Goal: Task Accomplishment & Management: Use online tool/utility

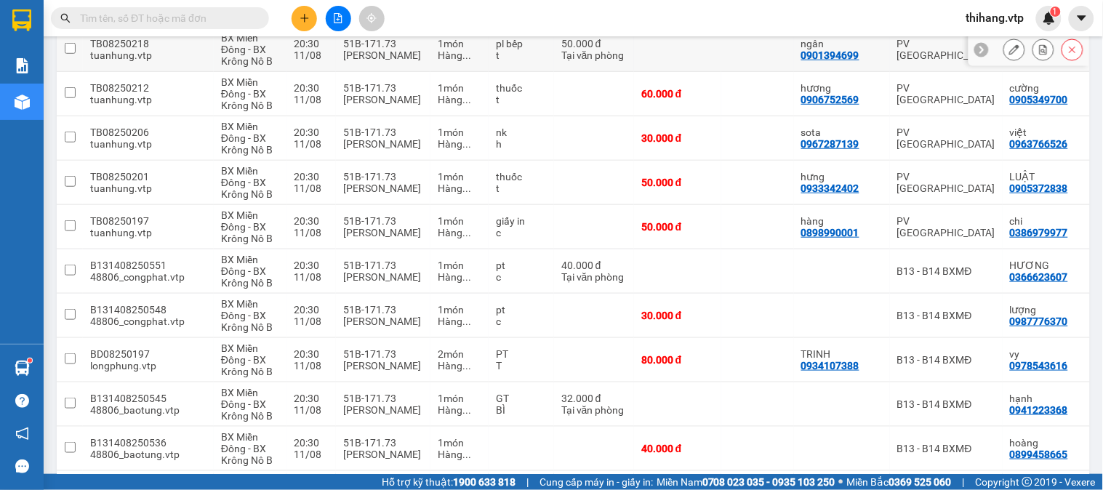
scroll to position [403, 0]
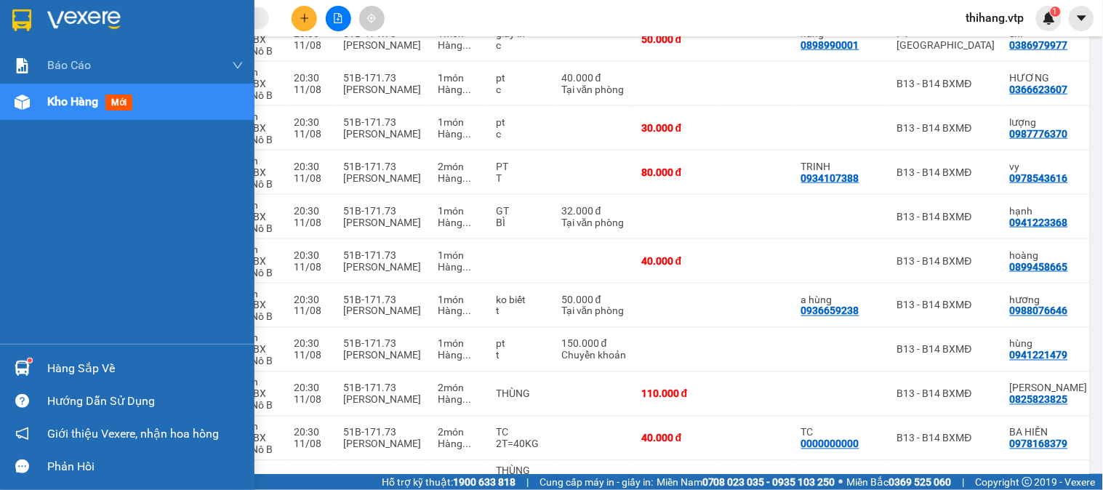
click at [57, 369] on div "Hàng sắp về" at bounding box center [145, 369] width 196 height 22
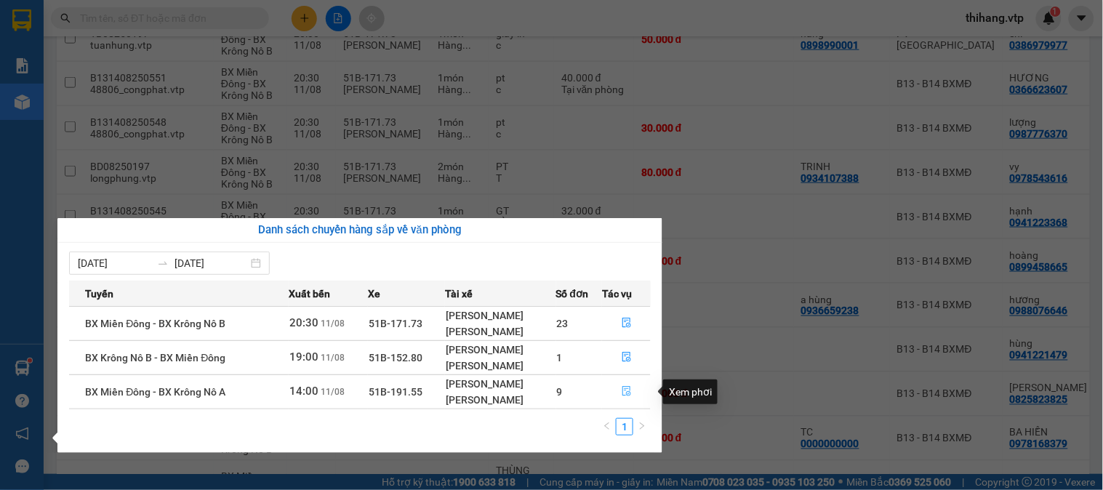
click at [627, 394] on icon "file-done" at bounding box center [626, 391] width 10 height 10
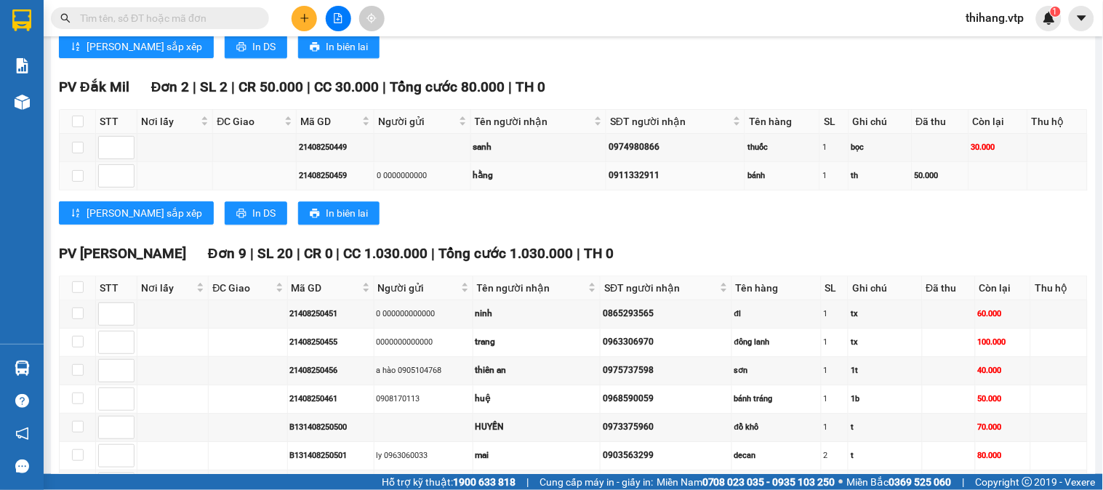
scroll to position [1050, 0]
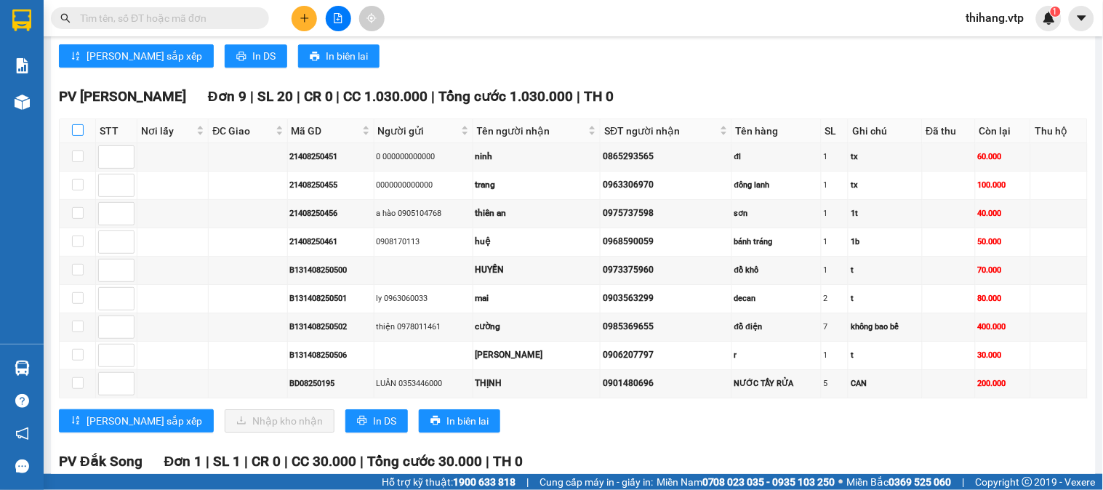
click at [76, 139] on label at bounding box center [78, 131] width 12 height 16
click at [76, 136] on input "checkbox" at bounding box center [78, 130] width 12 height 12
checkbox input "true"
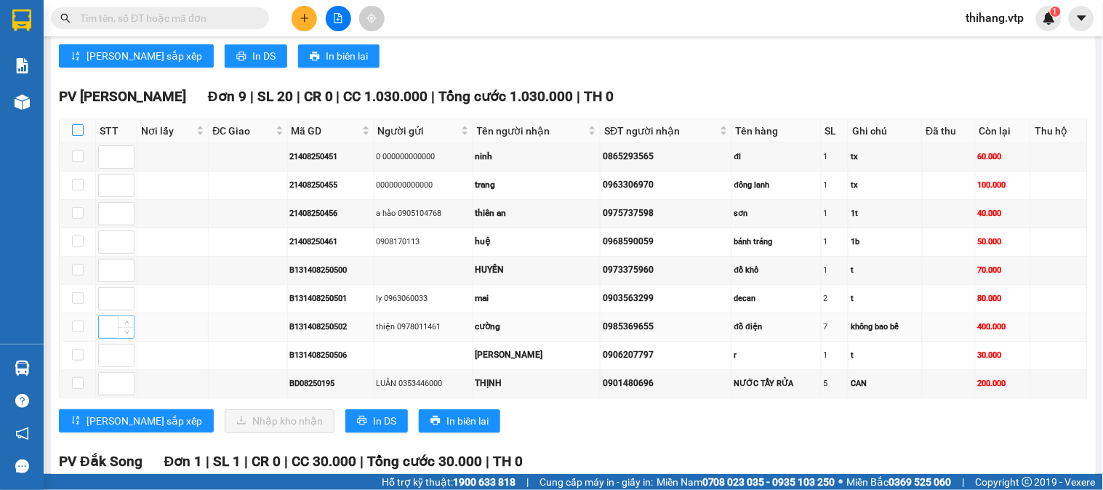
checkbox input "true"
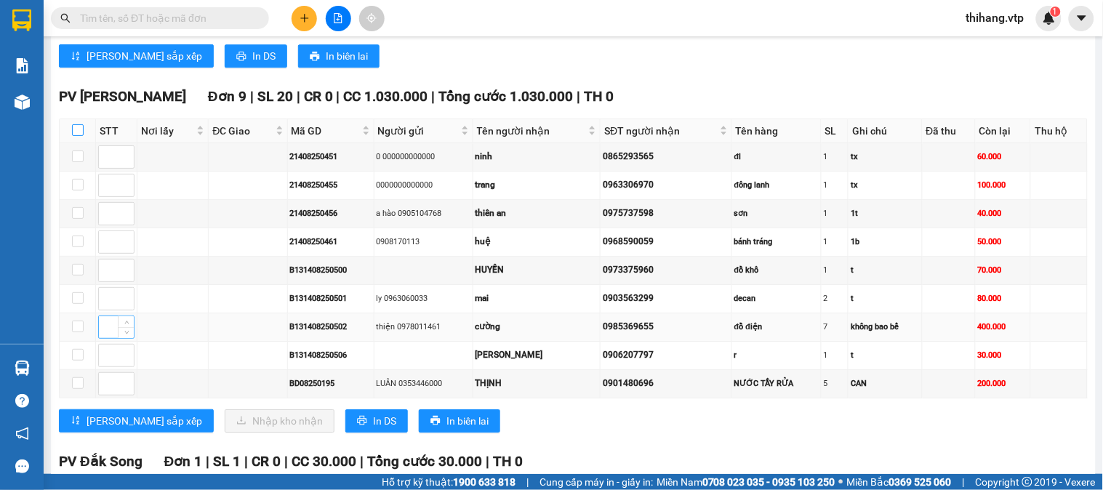
checkbox input "true"
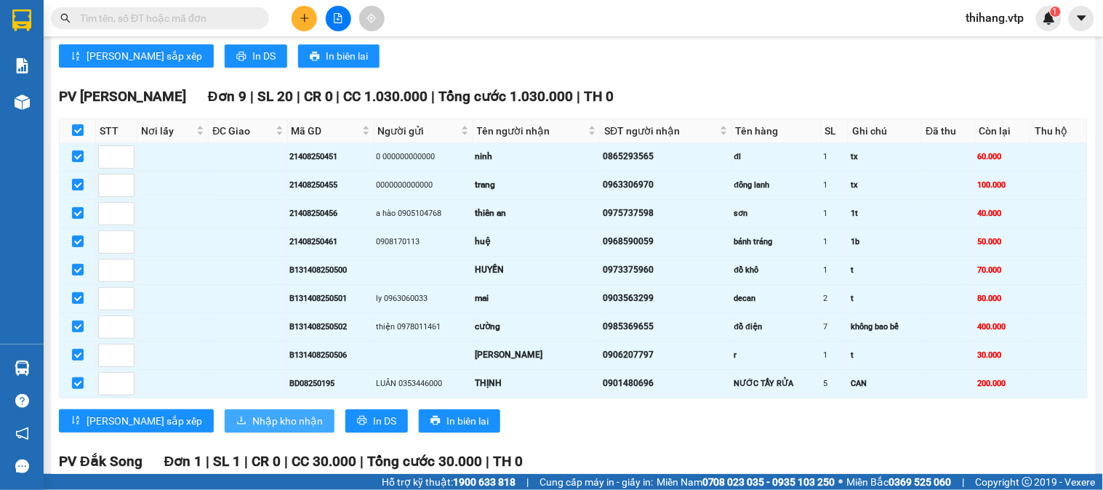
click at [252, 429] on span "Nhập kho nhận" at bounding box center [287, 421] width 71 height 16
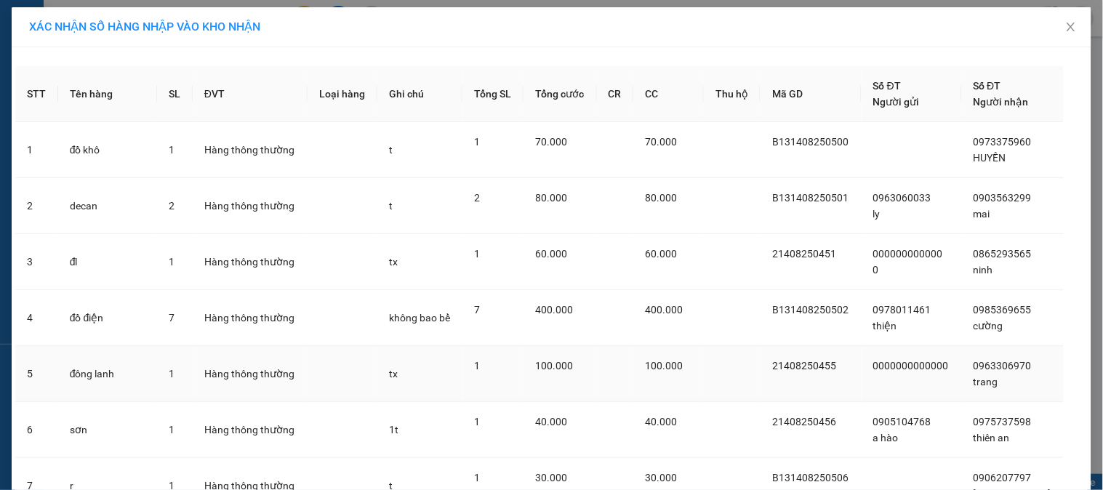
scroll to position [242, 0]
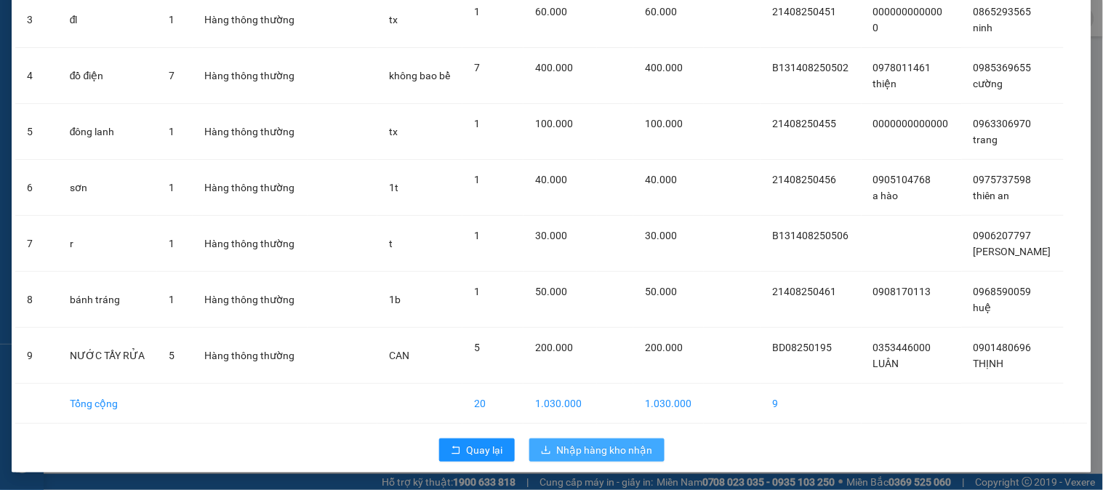
click at [571, 446] on span "Nhập hàng kho nhận" at bounding box center [605, 450] width 96 height 16
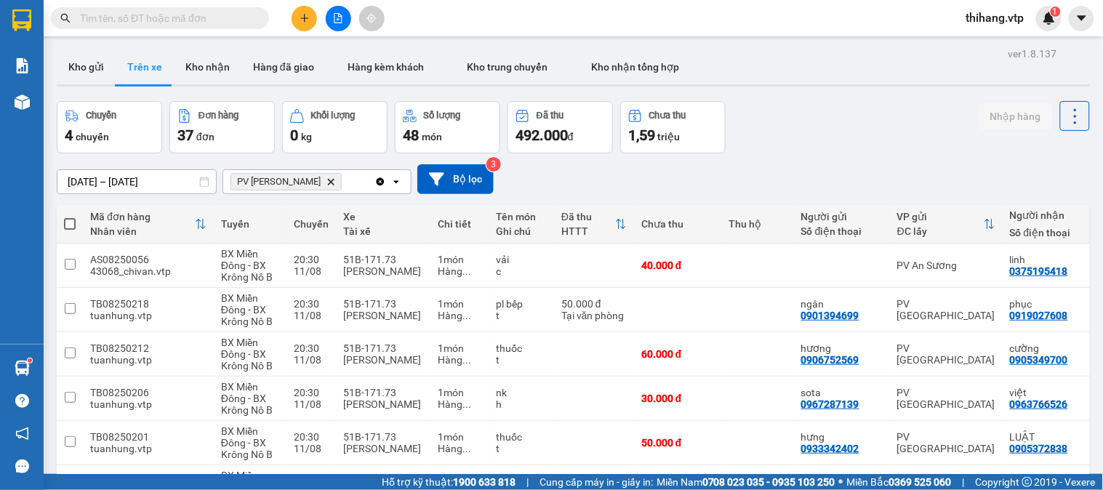
click at [241, 12] on input "text" at bounding box center [166, 18] width 172 height 16
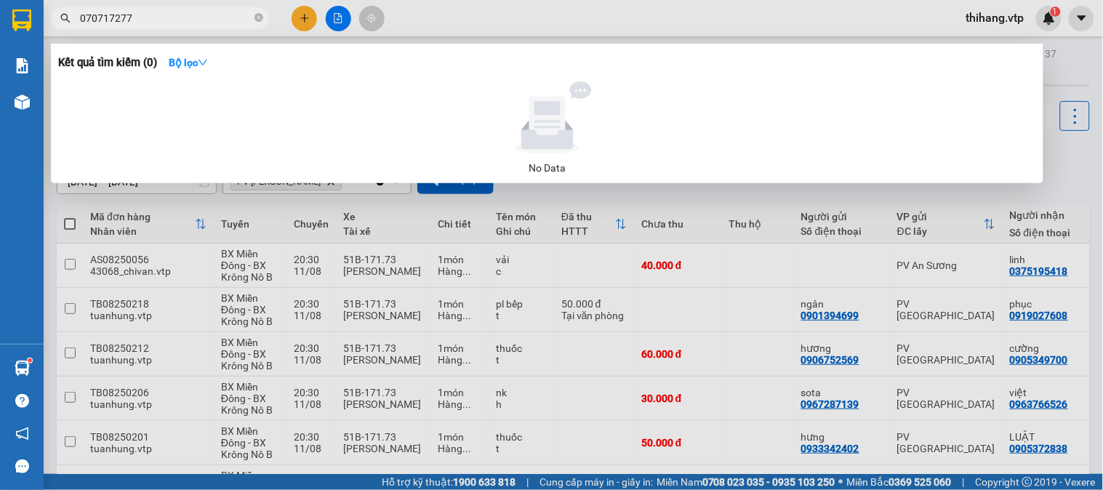
type input "0707172772"
drag, startPoint x: 142, startPoint y: 20, endPoint x: 70, endPoint y: 33, distance: 73.3
click at [70, 31] on div "Kết quả tìm kiếm ( 0 ) Bộ lọc No Data 0707172772" at bounding box center [141, 18] width 283 height 25
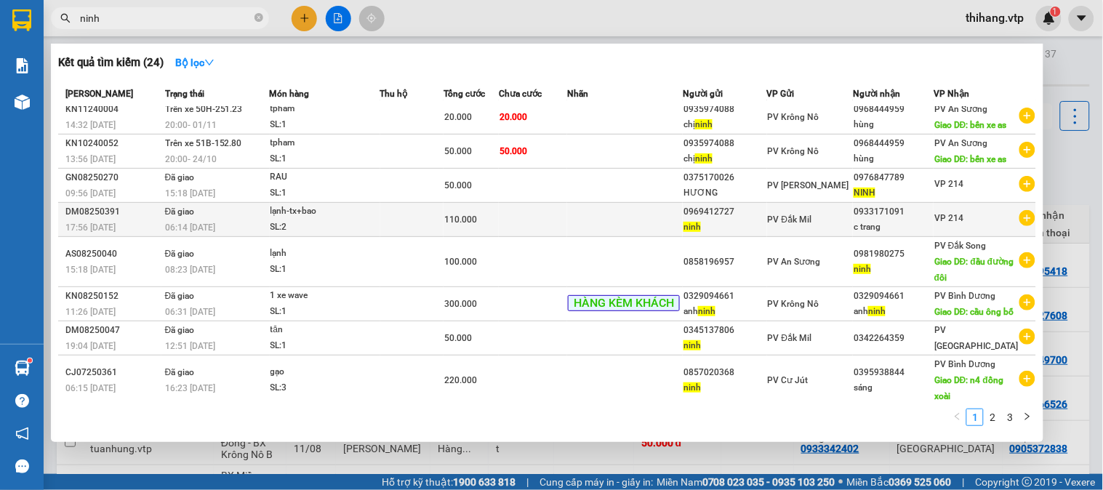
scroll to position [132, 0]
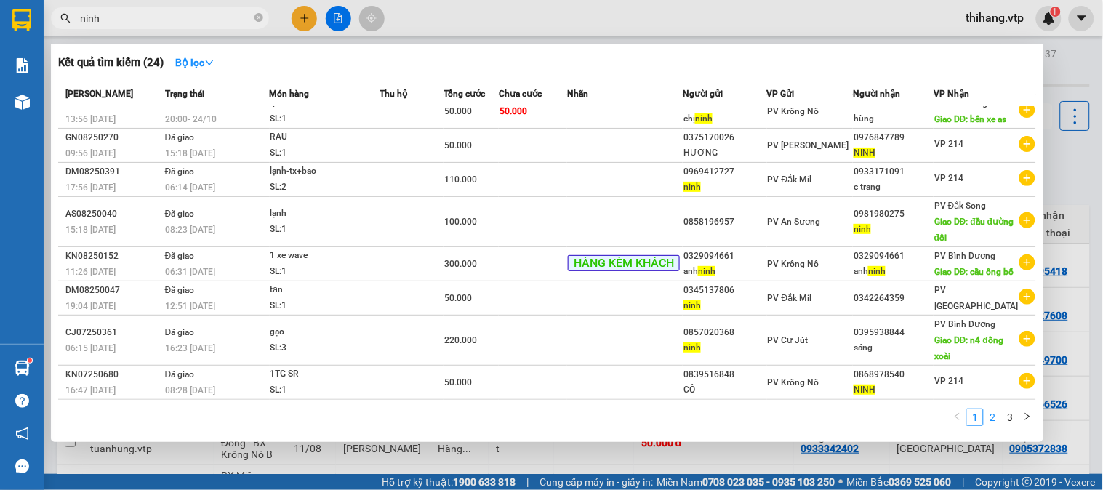
type input "ninh"
click at [992, 417] on link "2" at bounding box center [992, 417] width 16 height 16
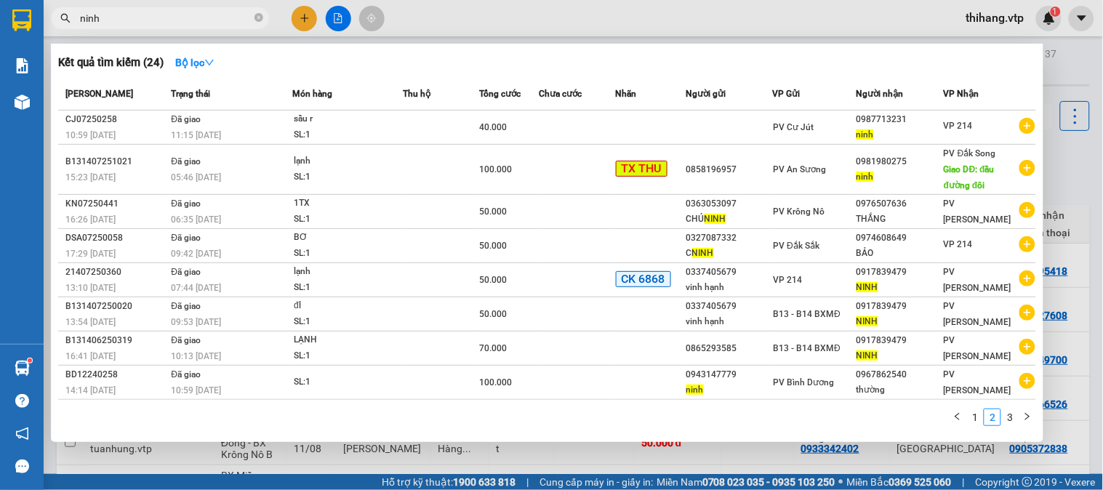
scroll to position [67, 0]
click at [1013, 423] on link "3" at bounding box center [1010, 417] width 16 height 16
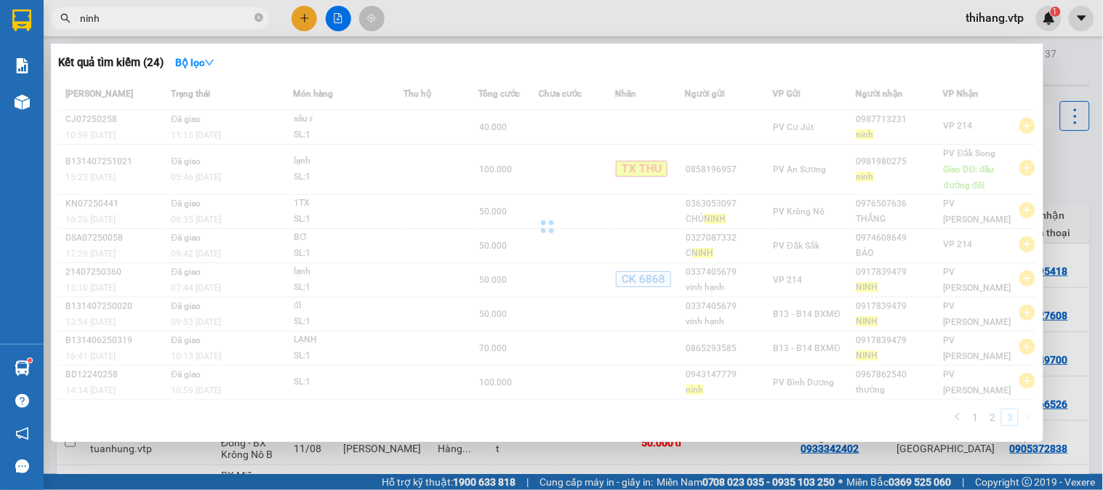
scroll to position [0, 0]
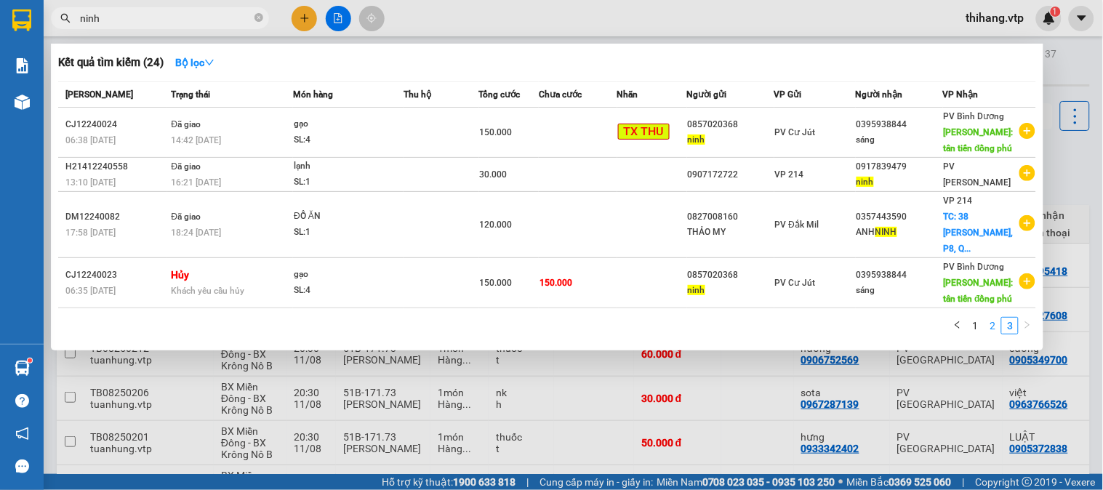
click at [986, 332] on link "2" at bounding box center [992, 326] width 16 height 16
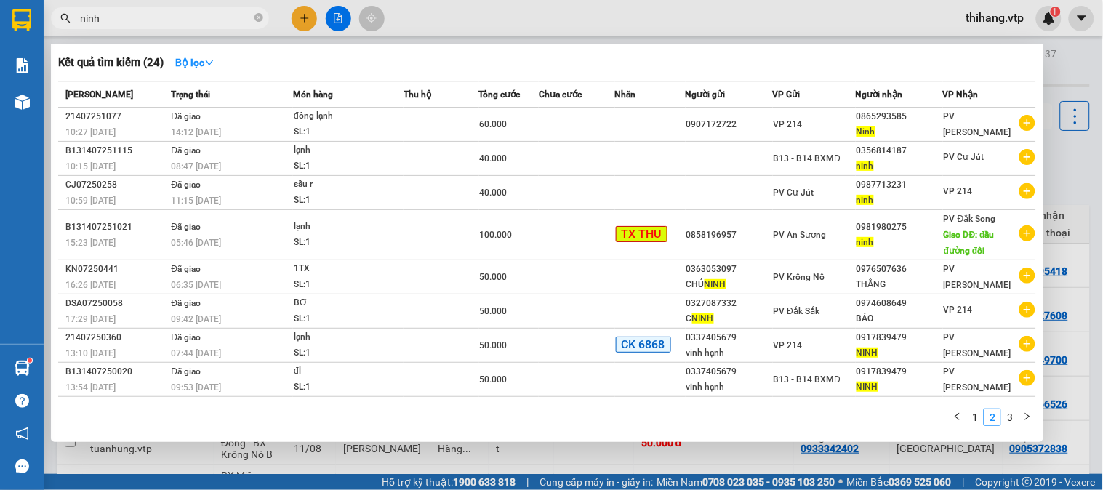
click at [779, 1] on div at bounding box center [551, 245] width 1103 height 490
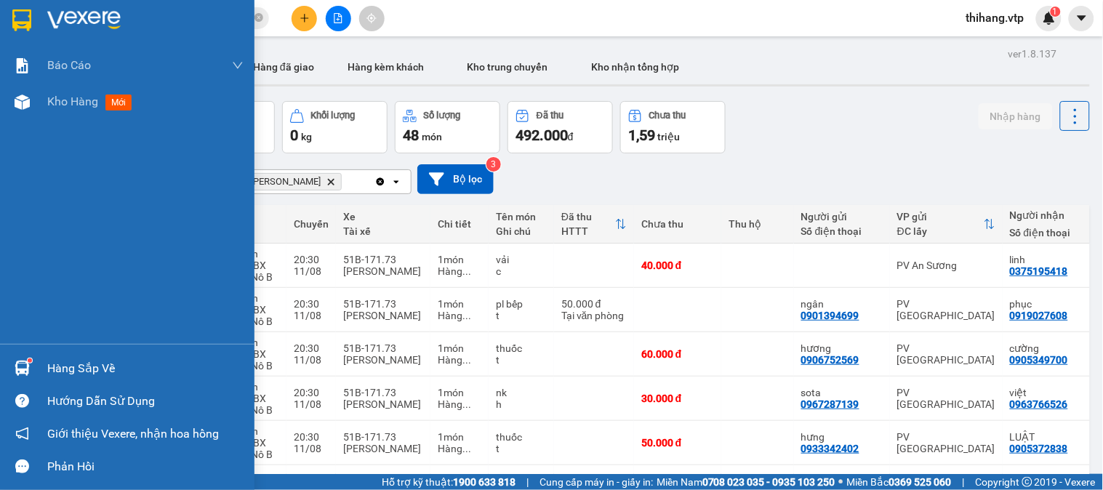
click at [49, 366] on div "Hàng sắp về" at bounding box center [145, 369] width 196 height 22
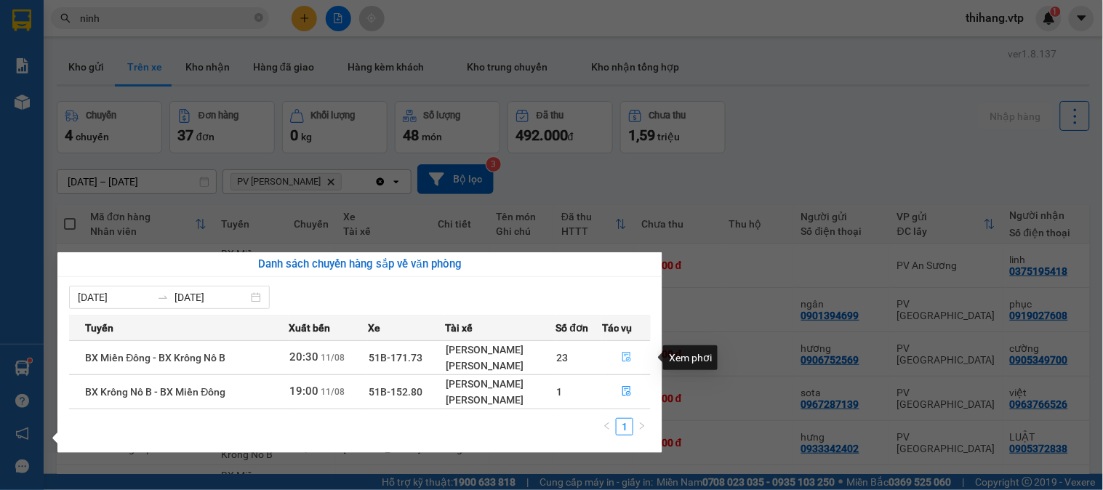
click at [629, 351] on button "button" at bounding box center [626, 357] width 47 height 23
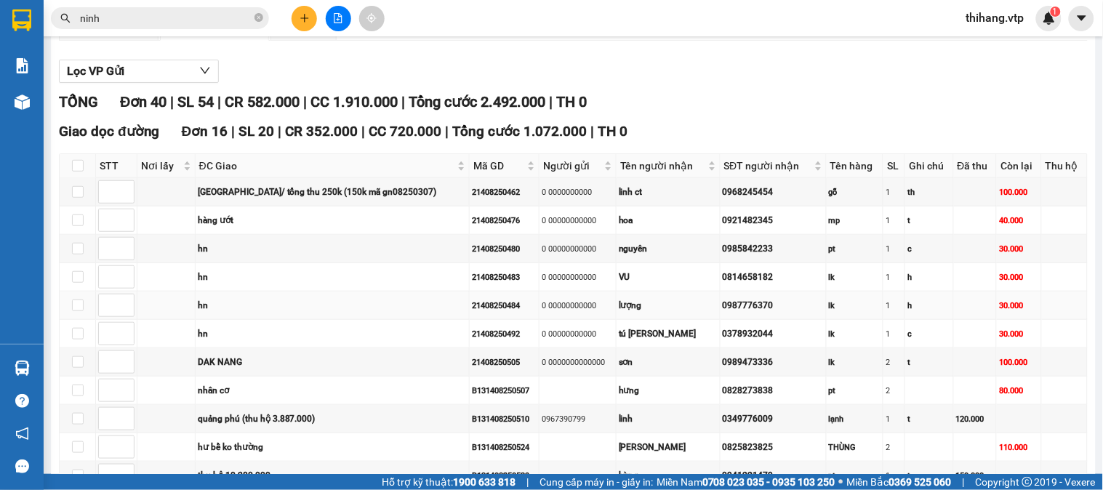
scroll to position [161, 0]
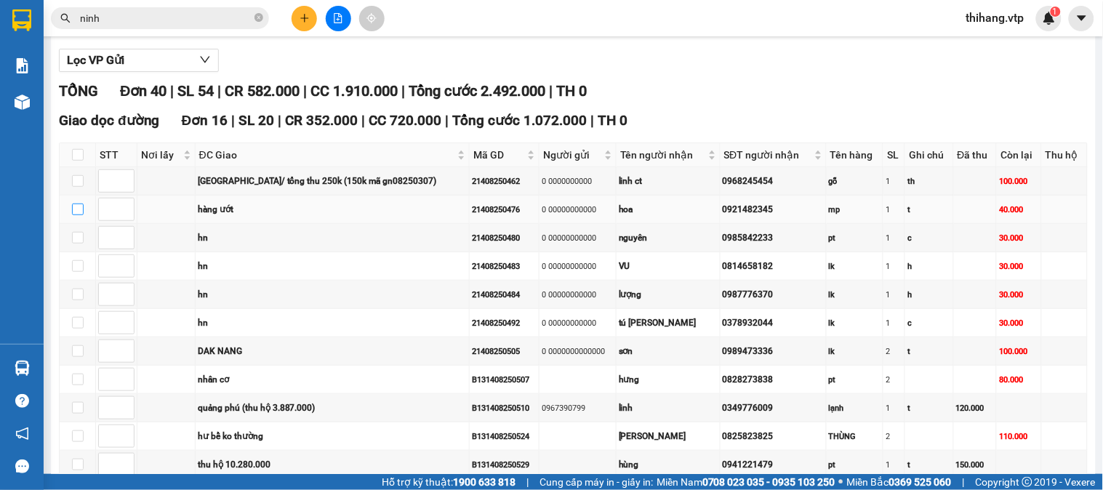
click at [76, 215] on input "checkbox" at bounding box center [78, 210] width 12 height 12
checkbox input "true"
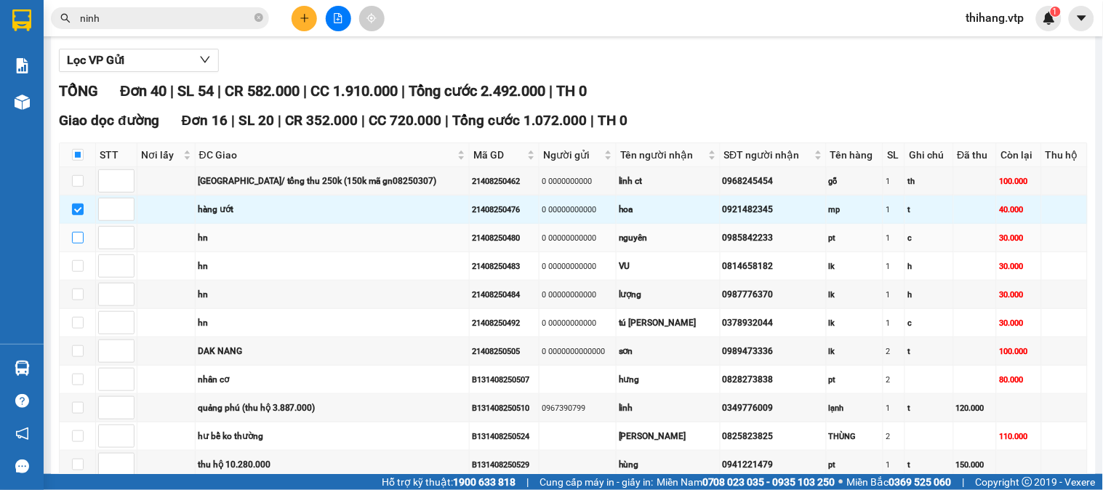
click at [76, 244] on input "checkbox" at bounding box center [78, 238] width 12 height 12
checkbox input "true"
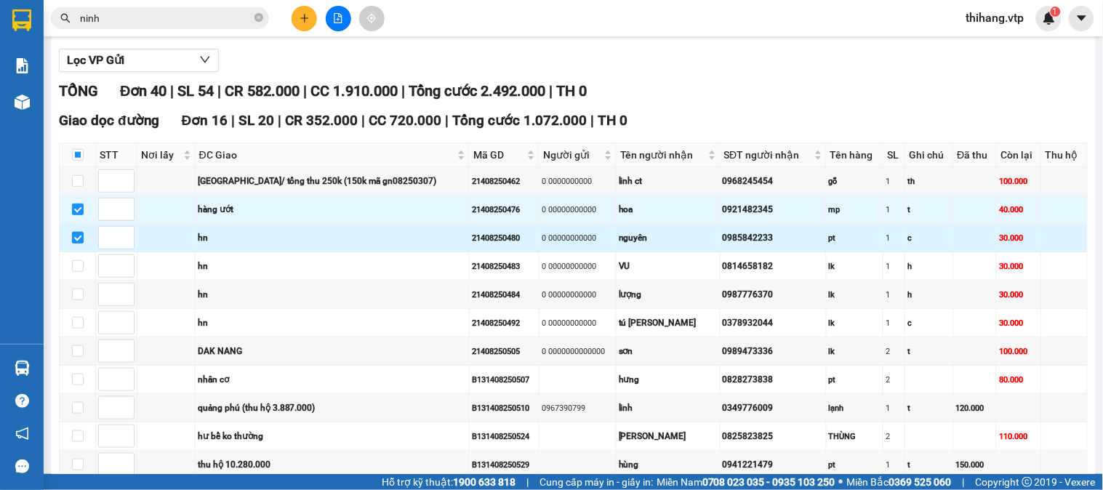
scroll to position [242, 0]
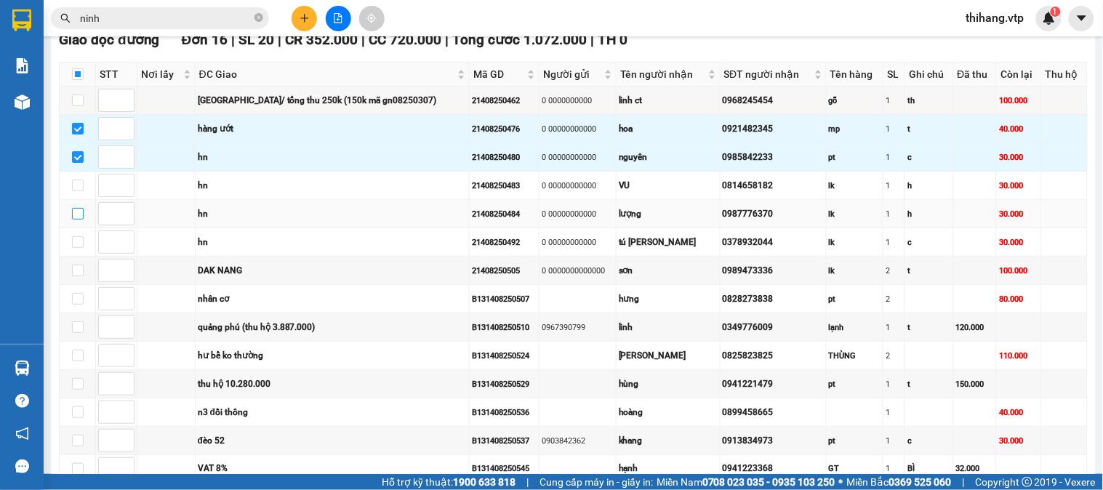
click at [78, 220] on input "checkbox" at bounding box center [78, 214] width 12 height 12
checkbox input "true"
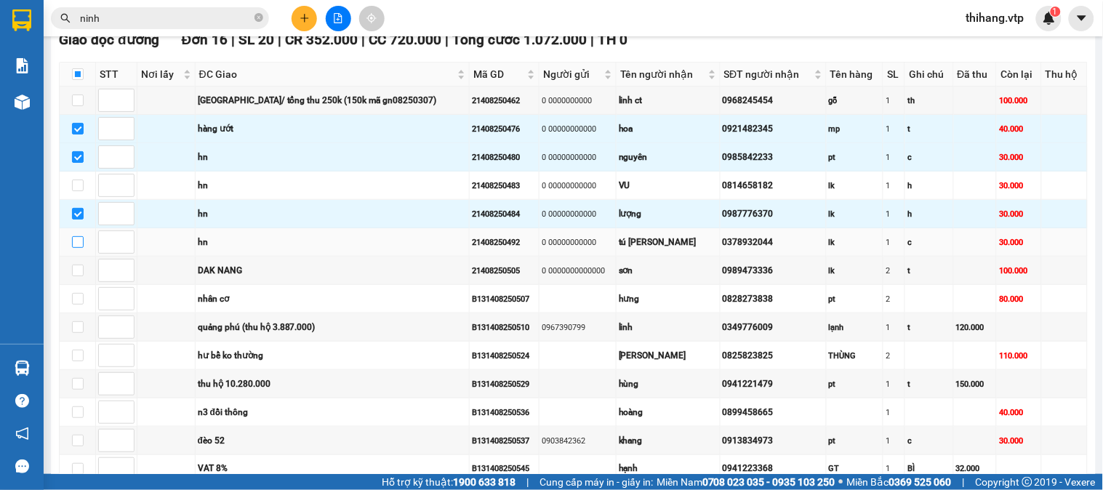
click at [77, 248] on input "checkbox" at bounding box center [78, 242] width 12 height 12
checkbox input "true"
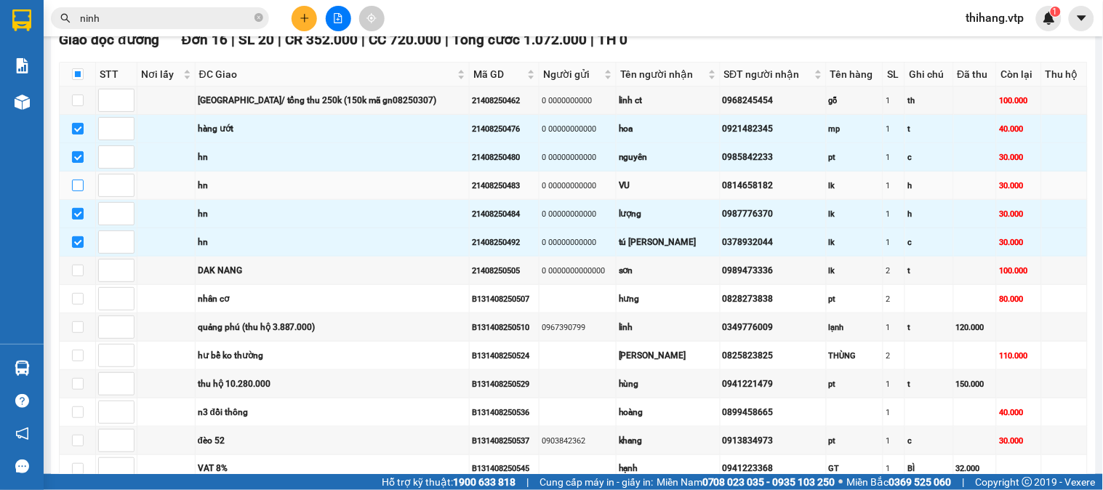
click at [76, 191] on input "checkbox" at bounding box center [78, 186] width 12 height 12
checkbox input "true"
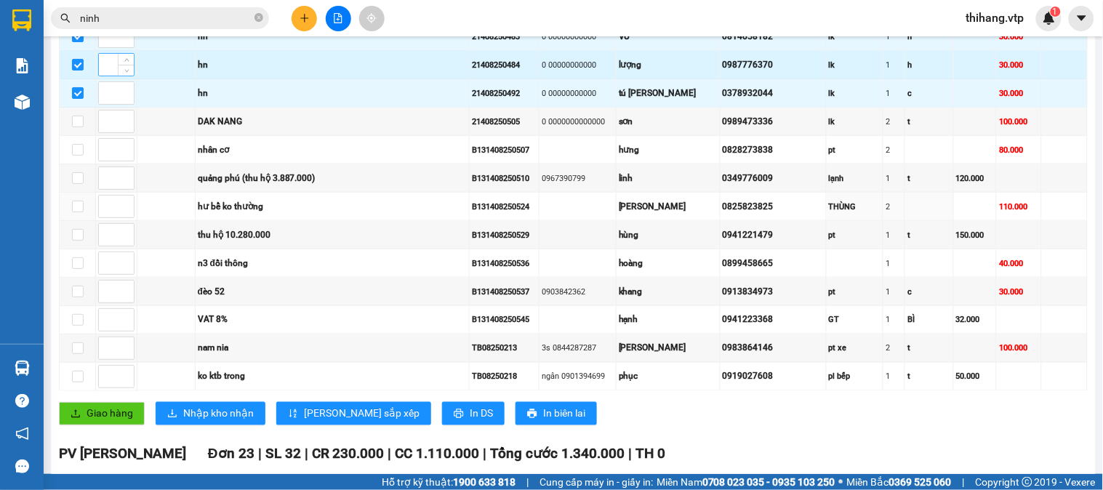
scroll to position [403, 0]
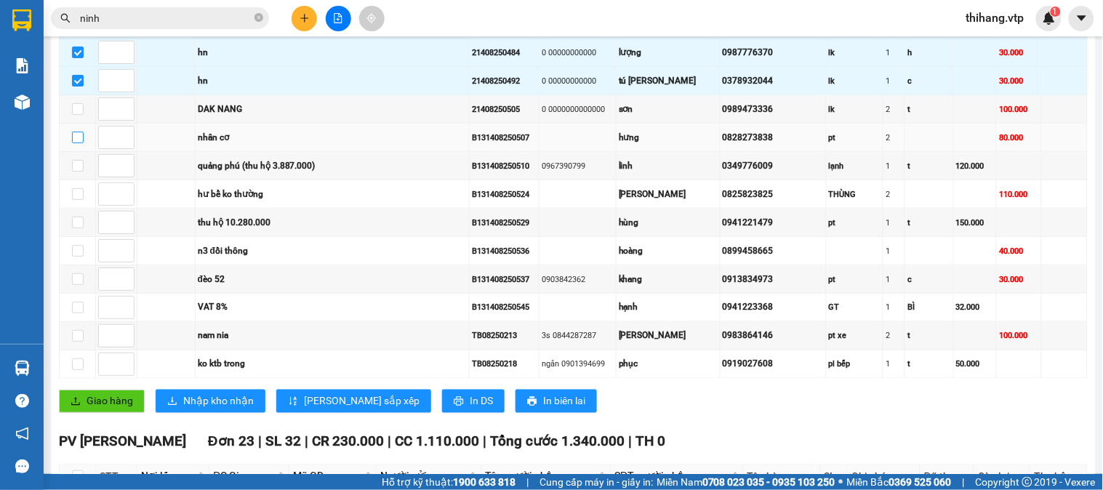
click at [76, 143] on input "checkbox" at bounding box center [78, 138] width 12 height 12
checkbox input "true"
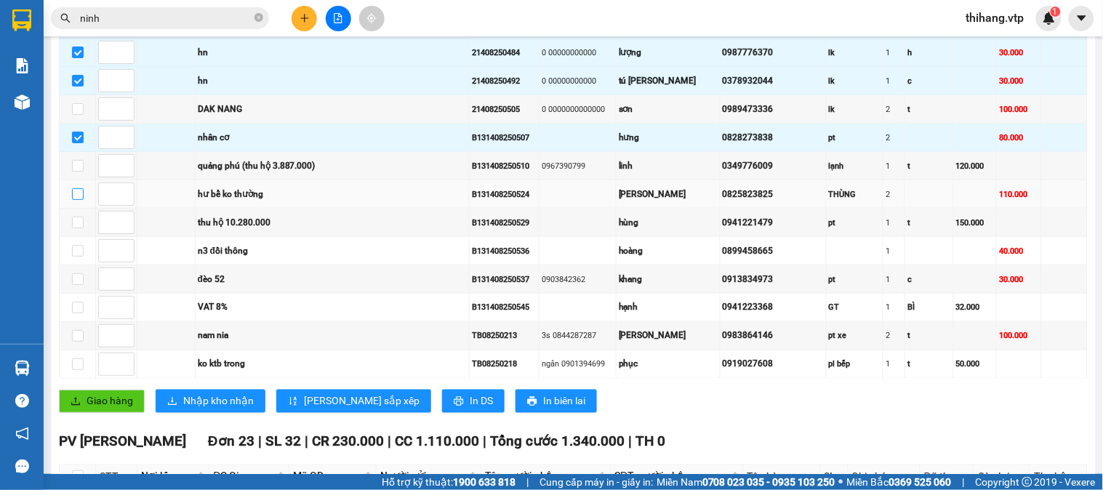
click at [80, 200] on input "checkbox" at bounding box center [78, 194] width 12 height 12
checkbox input "true"
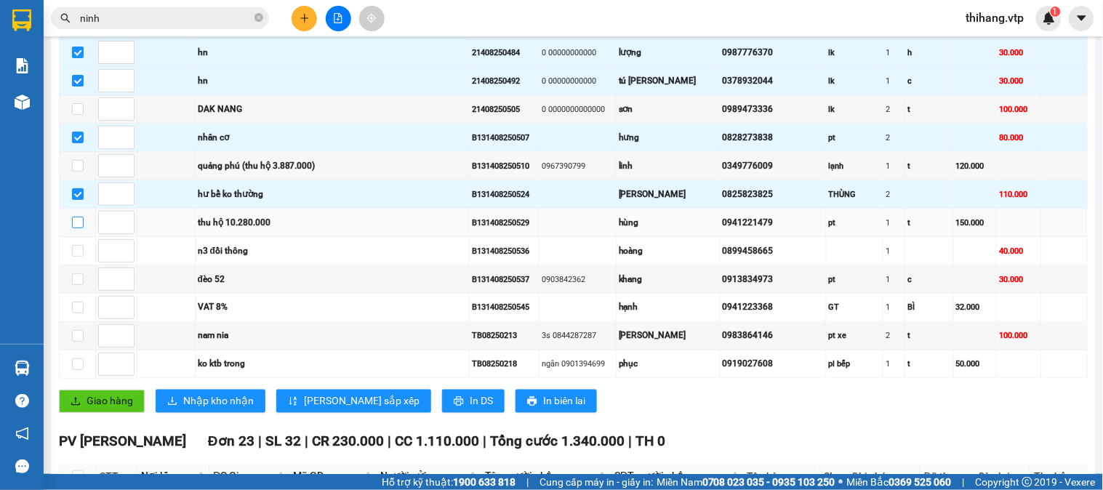
click at [77, 228] on input "checkbox" at bounding box center [78, 223] width 12 height 12
checkbox input "true"
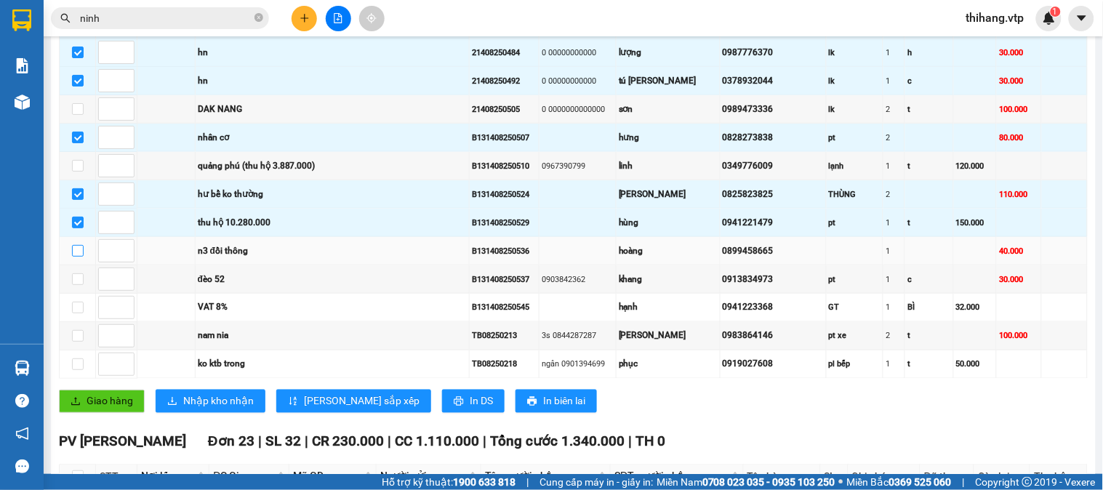
click at [80, 257] on input "checkbox" at bounding box center [78, 251] width 12 height 12
checkbox input "true"
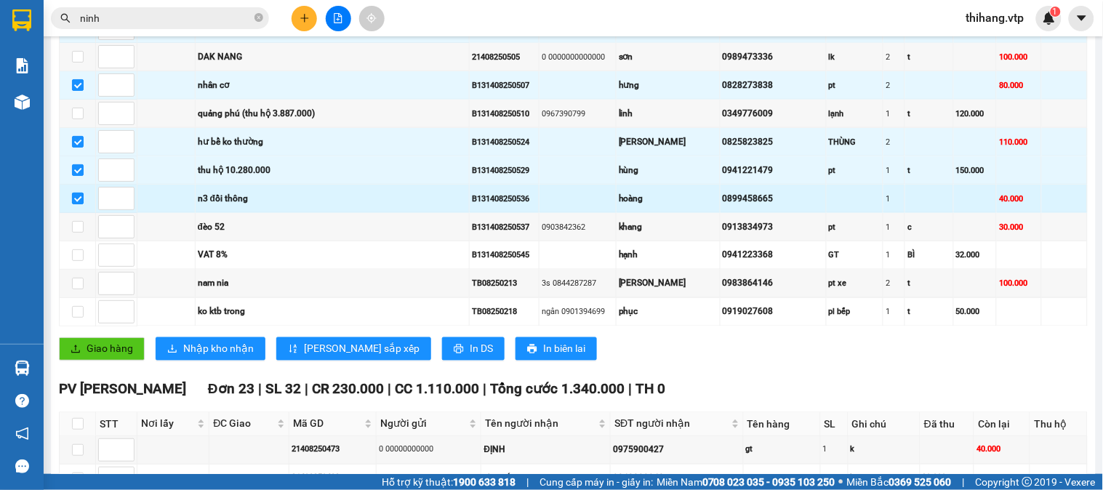
scroll to position [484, 0]
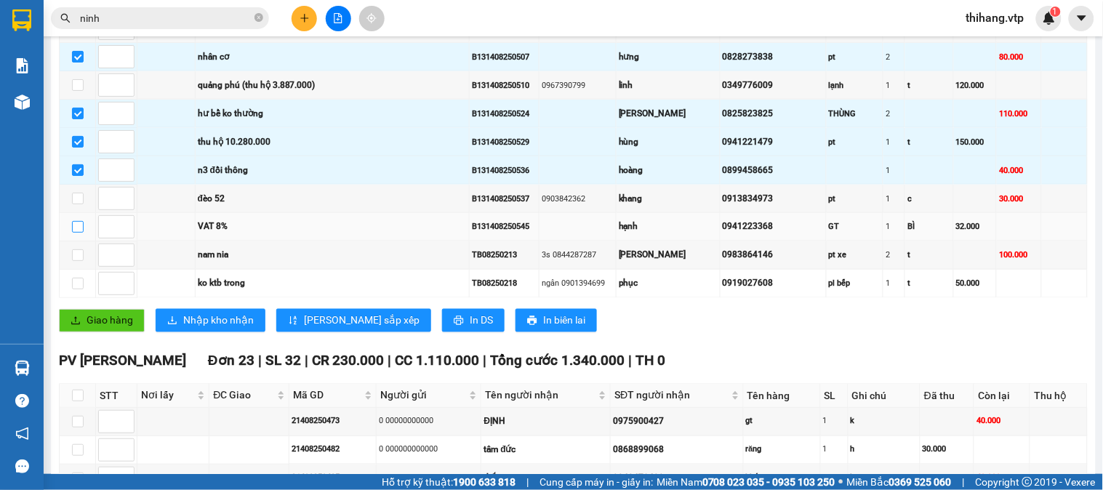
click at [74, 233] on input "checkbox" at bounding box center [78, 227] width 12 height 12
checkbox input "true"
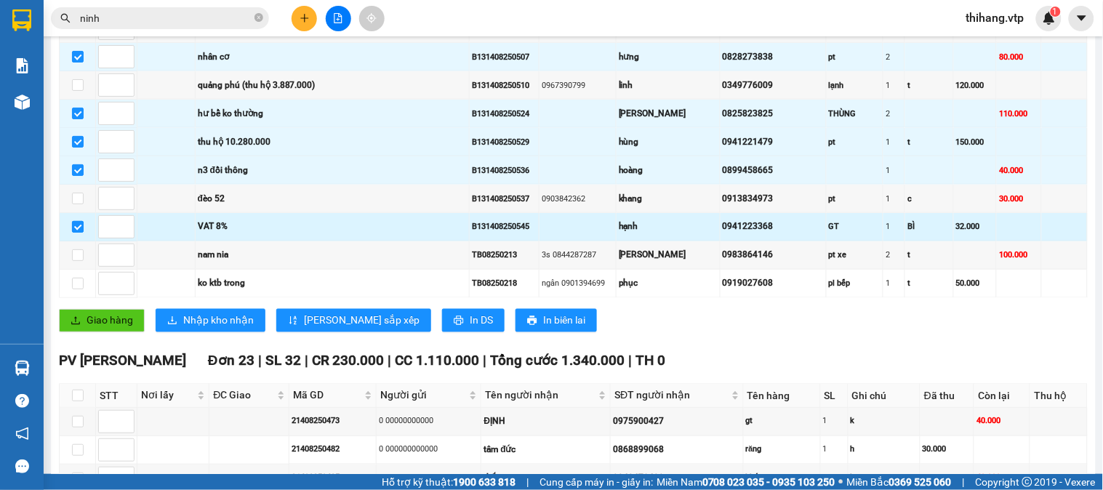
scroll to position [565, 0]
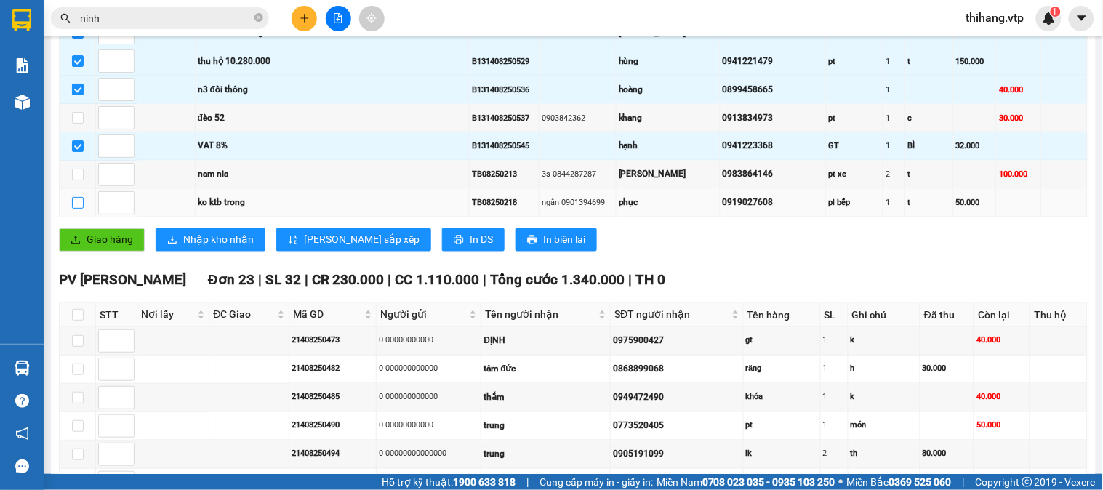
click at [77, 209] on input "checkbox" at bounding box center [78, 203] width 12 height 12
checkbox input "true"
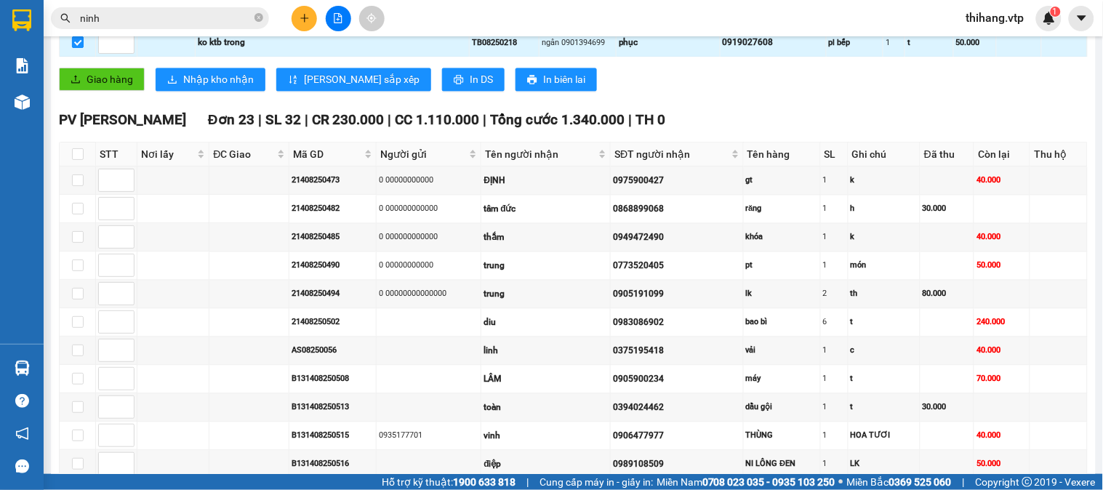
scroll to position [727, 0]
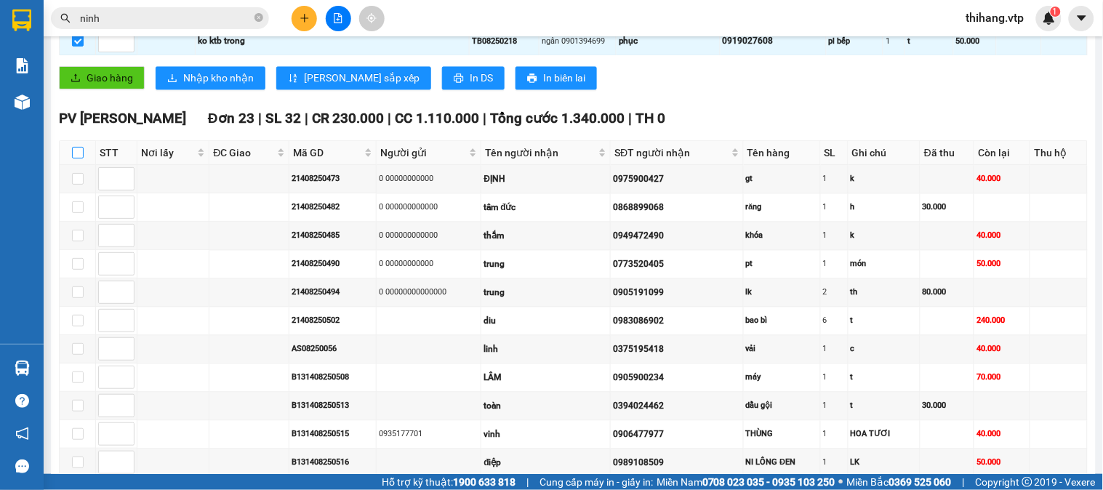
click at [74, 158] on input "checkbox" at bounding box center [78, 153] width 12 height 12
checkbox input "true"
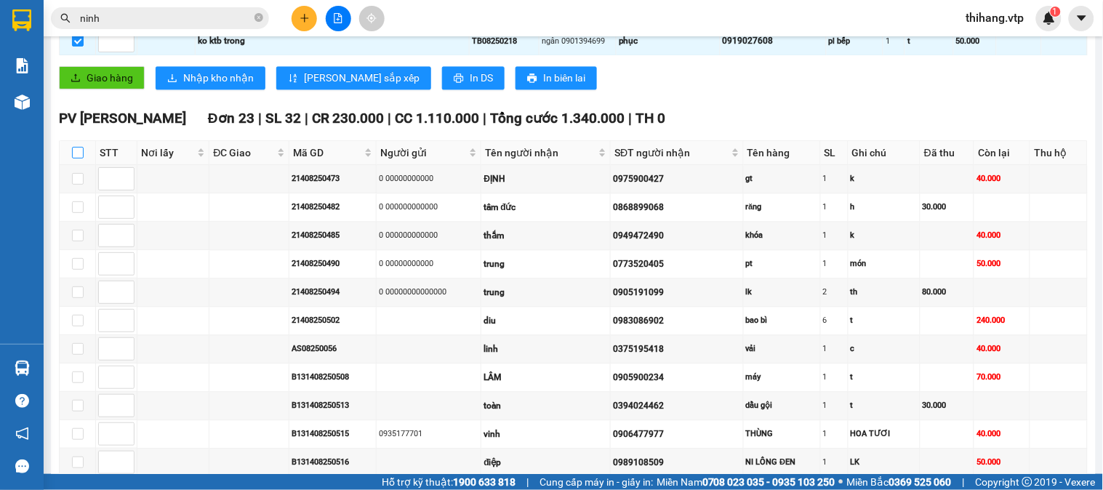
checkbox input "true"
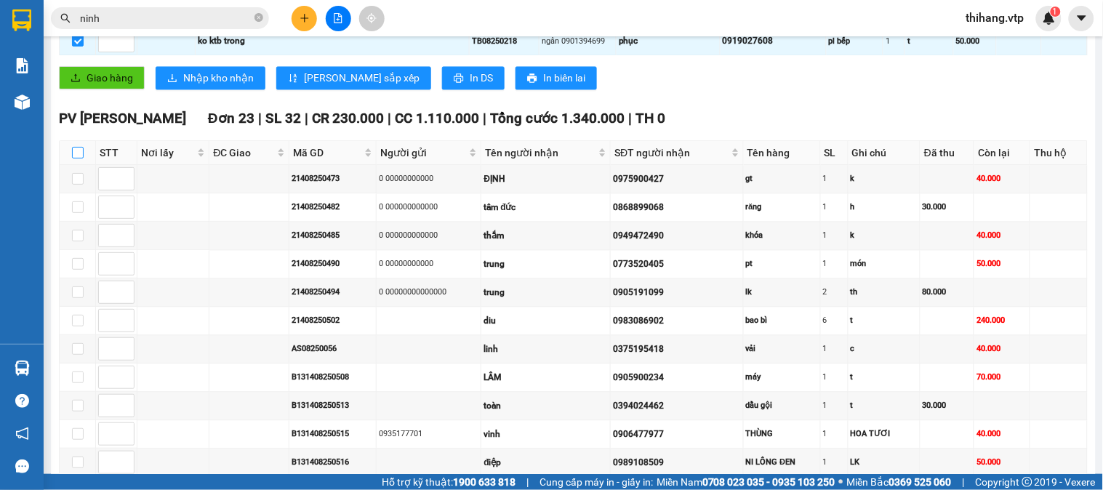
checkbox input "true"
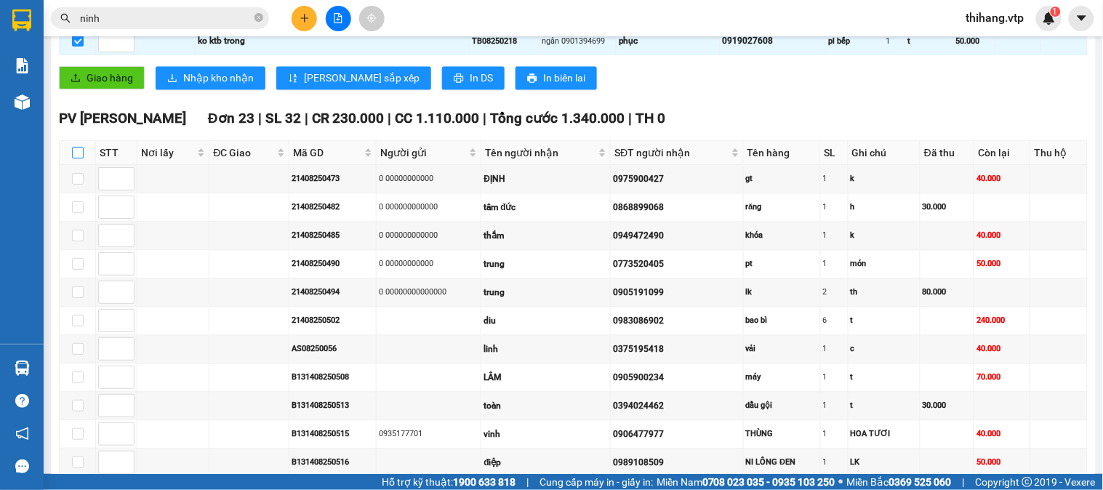
checkbox input "true"
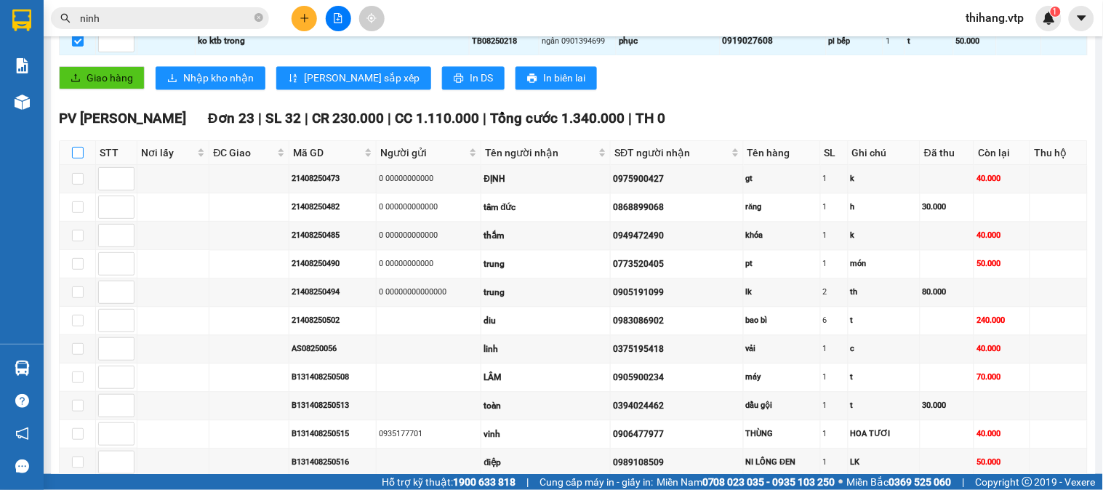
checkbox input "true"
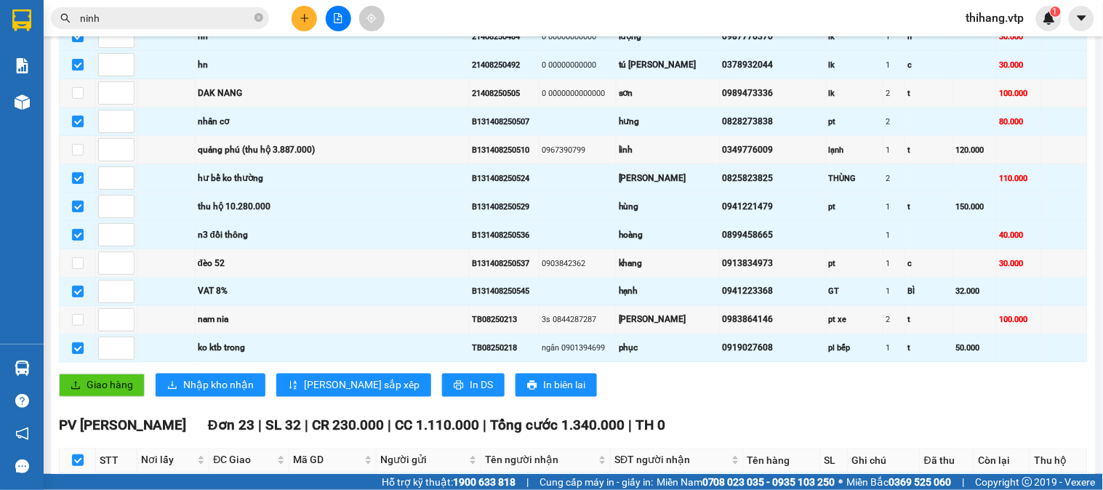
scroll to position [0, 0]
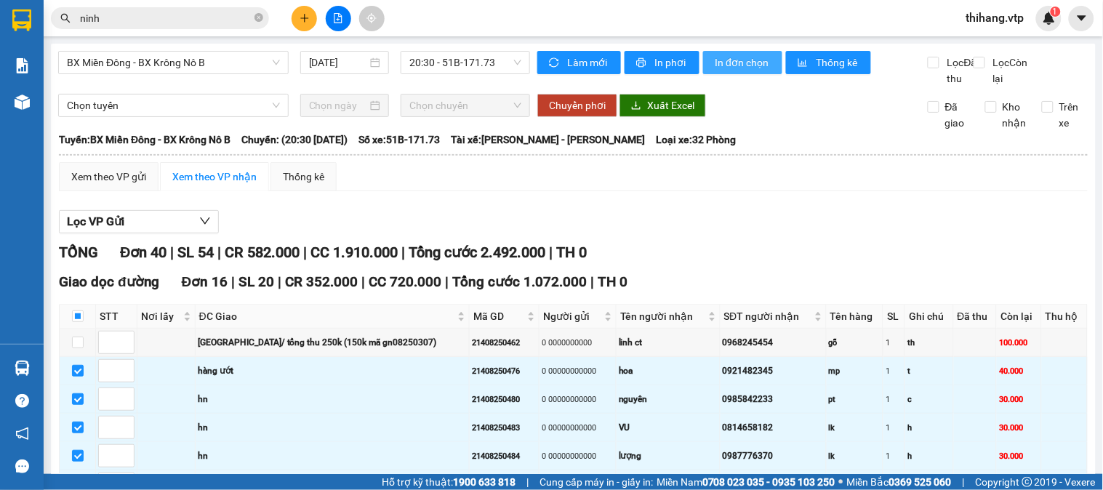
click at [747, 53] on button "In đơn chọn" at bounding box center [742, 62] width 79 height 23
click at [720, 67] on span "In đơn chọn" at bounding box center [743, 63] width 56 height 16
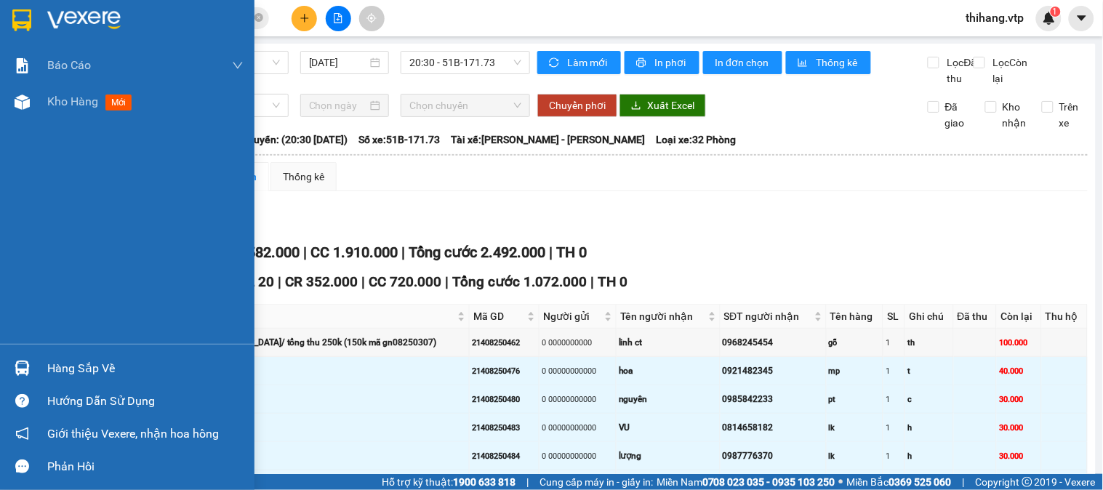
drag, startPoint x: 68, startPoint y: 103, endPoint x: 240, endPoint y: 9, distance: 196.5
click at [68, 103] on span "Kho hàng" at bounding box center [72, 101] width 51 height 14
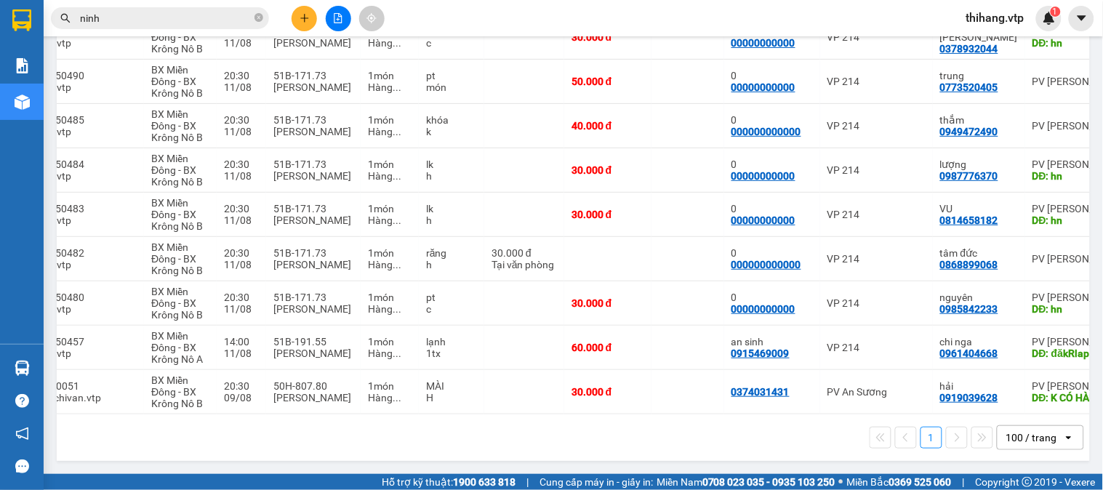
scroll to position [0, 157]
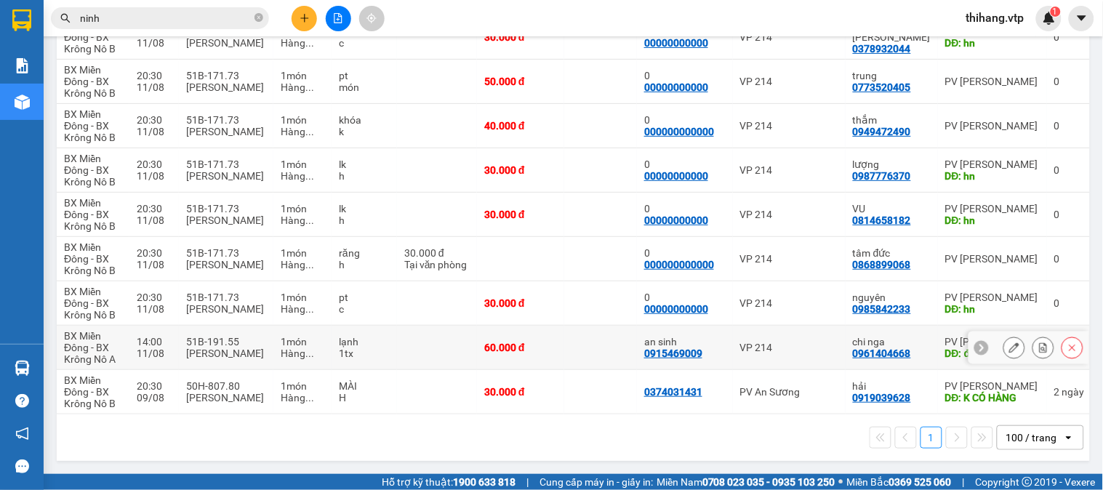
click at [1004, 347] on button at bounding box center [1014, 347] width 20 height 25
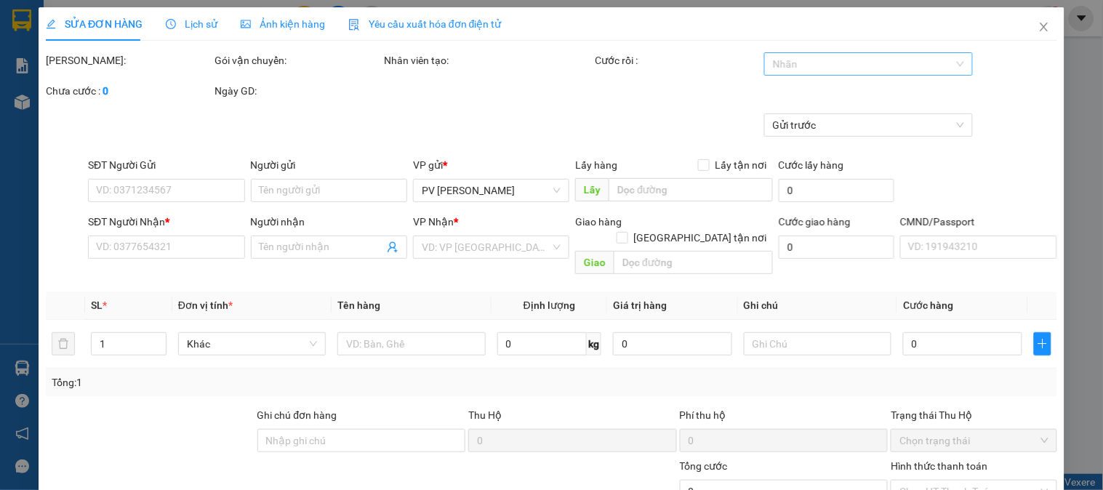
type input "0915469009"
type input "an sinh"
type input "0961404668"
type input "chi nga"
type input "đăkRlap"
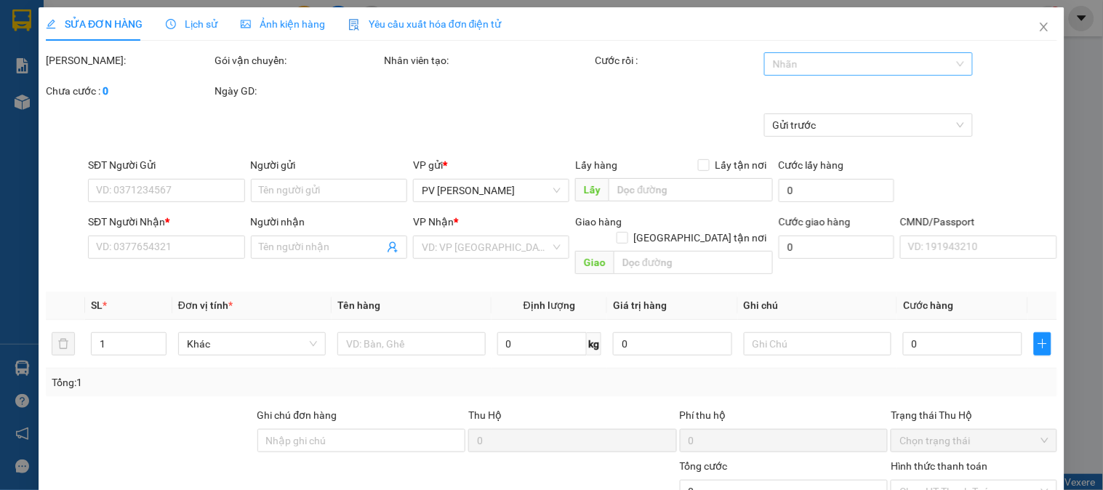
type input "60.000"
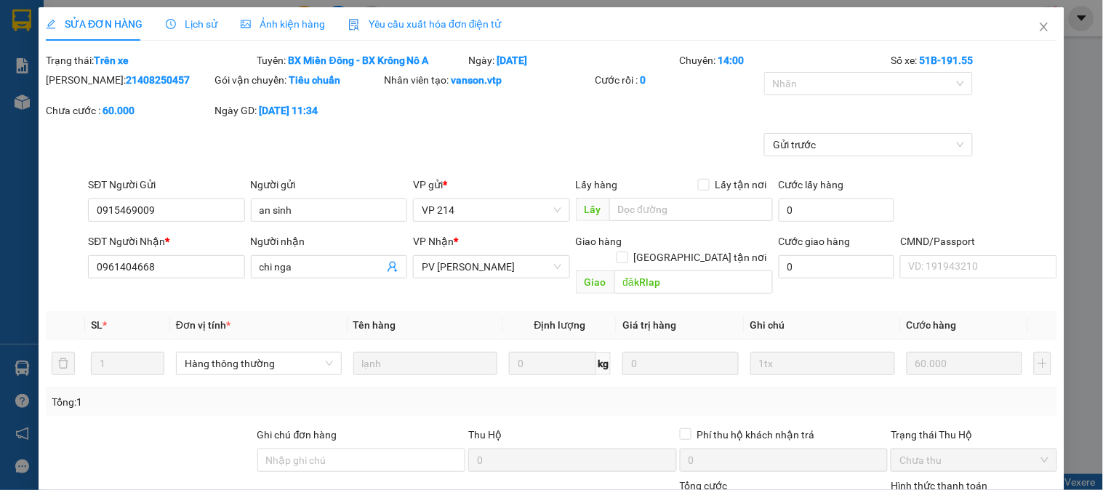
type input "3.000"
click at [792, 69] on form "Total Paid Fee 0 Total UnPaid Fee 60.000 Cash Collection Total Fee Trạng thái: …" at bounding box center [551, 114] width 1011 height 124
click at [791, 83] on div at bounding box center [861, 83] width 187 height 17
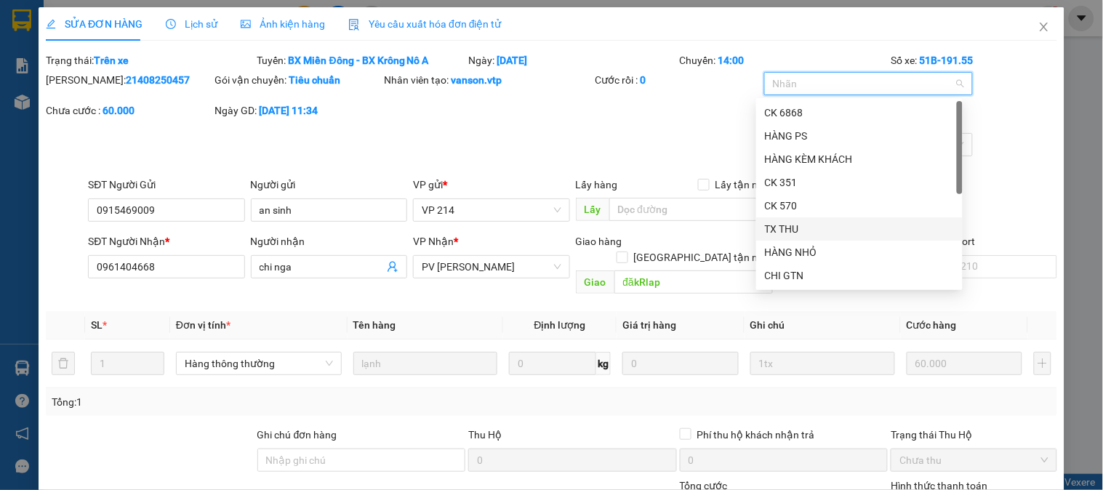
click at [786, 224] on div "TX THU" at bounding box center [859, 229] width 189 height 16
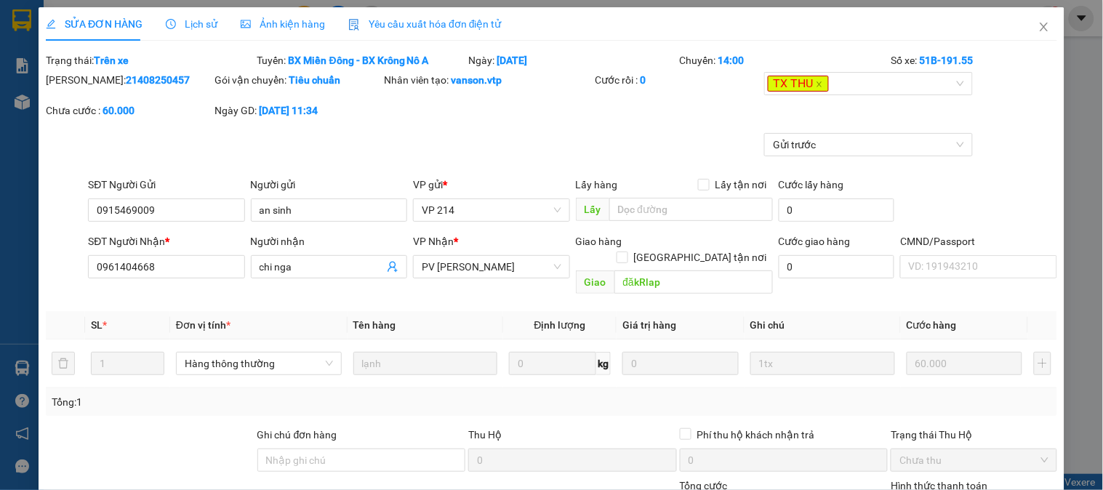
click at [624, 150] on div "Gửi trước" at bounding box center [551, 155] width 1014 height 44
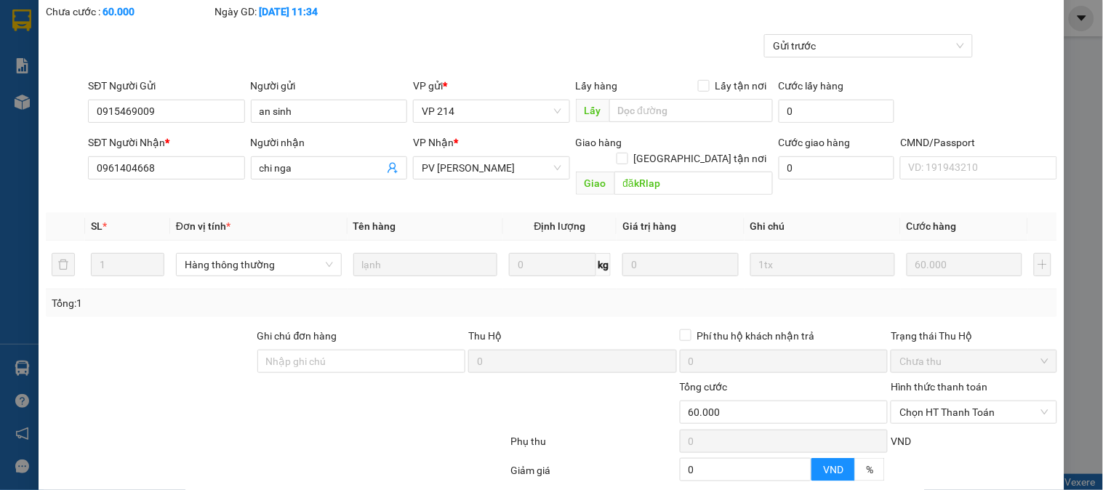
scroll to position [218, 0]
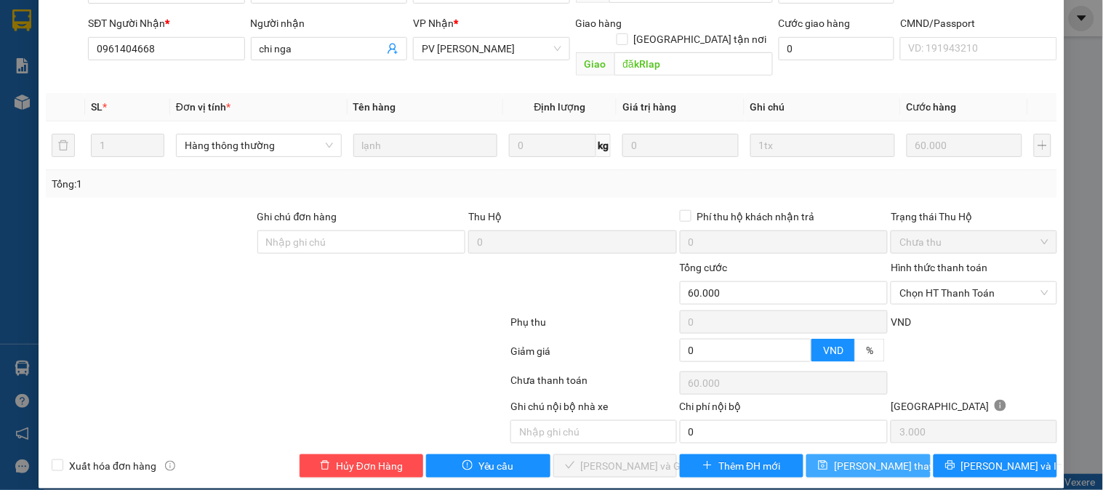
click at [828, 460] on span "save" at bounding box center [823, 466] width 10 height 12
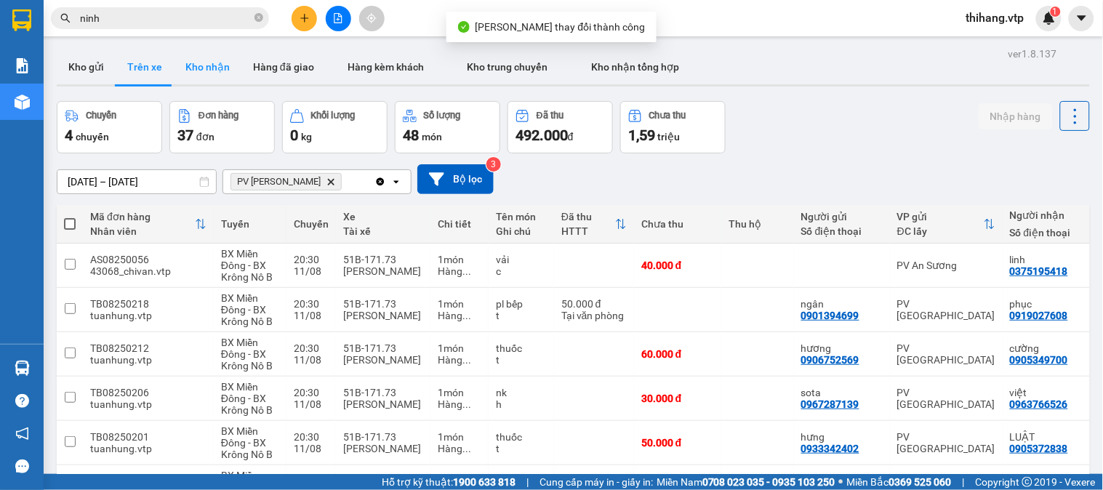
click at [209, 69] on button "Kho nhận" at bounding box center [208, 66] width 68 height 35
type input "[DATE] – [DATE]"
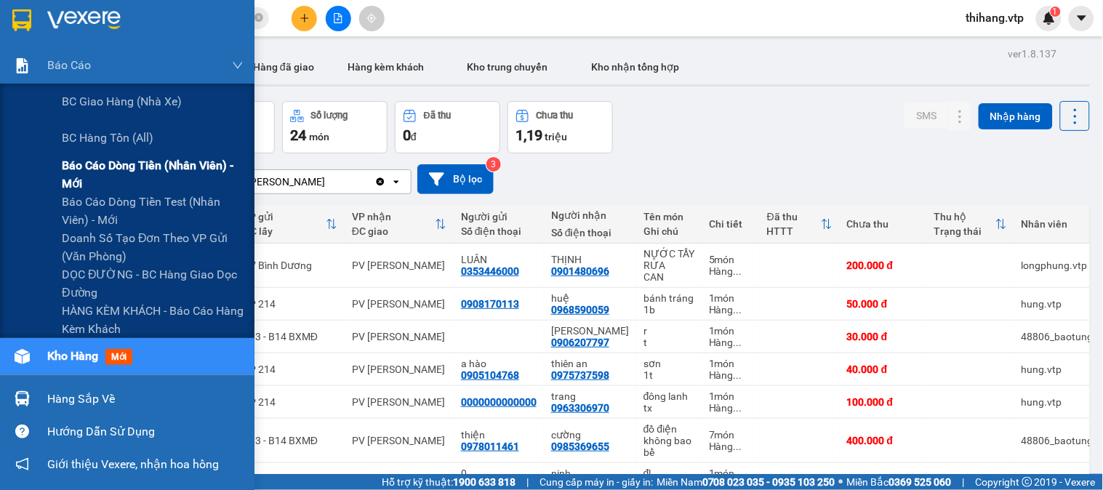
click at [92, 167] on span "Báo cáo dòng tiền (nhân viên) - mới" at bounding box center [153, 174] width 182 height 36
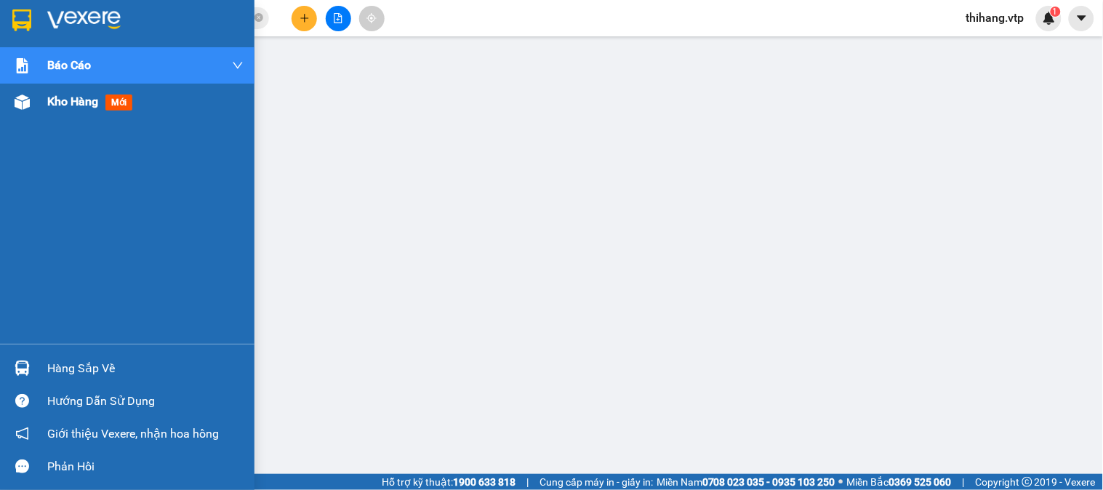
click at [81, 94] on span "Kho hàng" at bounding box center [72, 101] width 51 height 14
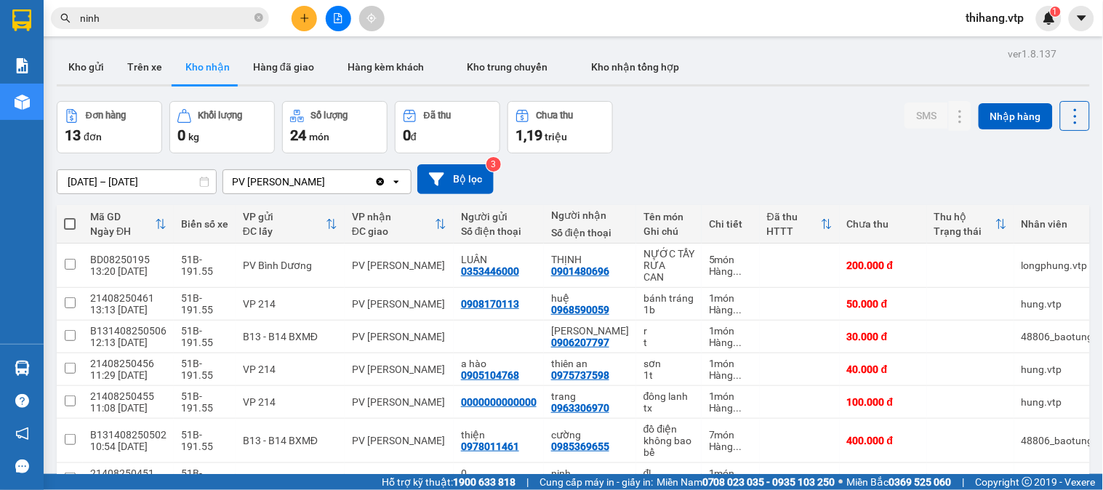
click at [337, 16] on icon "file-add" at bounding box center [338, 18] width 10 height 10
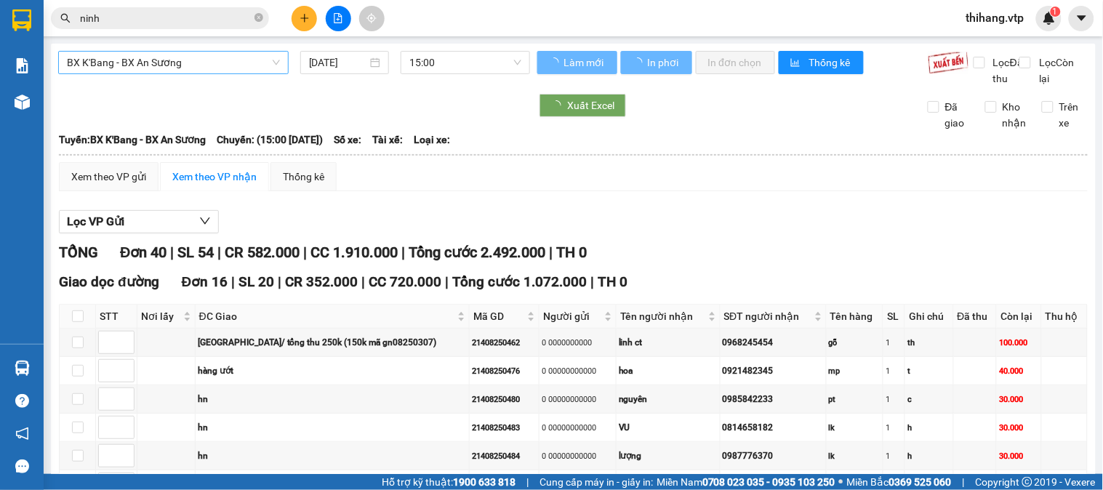
click at [206, 63] on span "BX K'Bang - BX An Sương" at bounding box center [173, 63] width 213 height 22
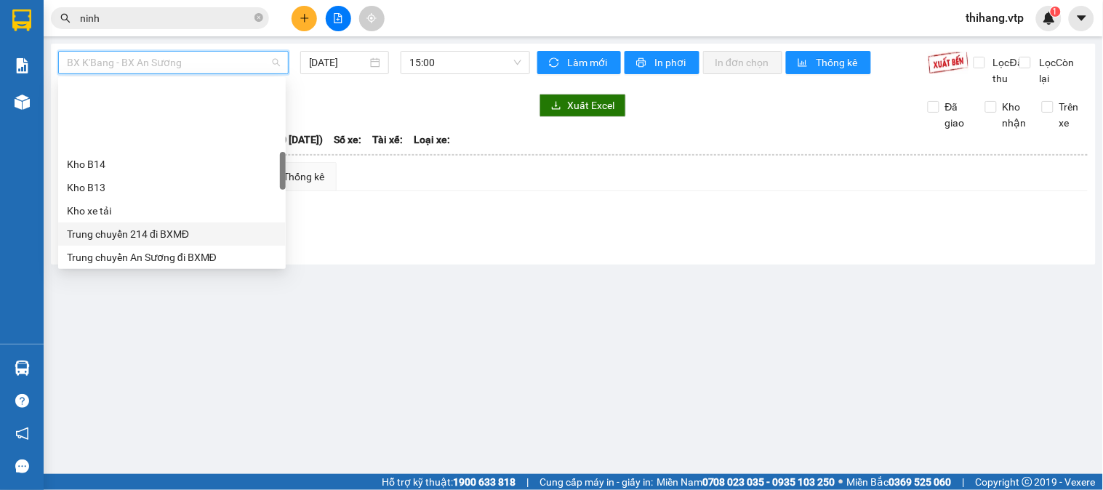
scroll to position [403, 0]
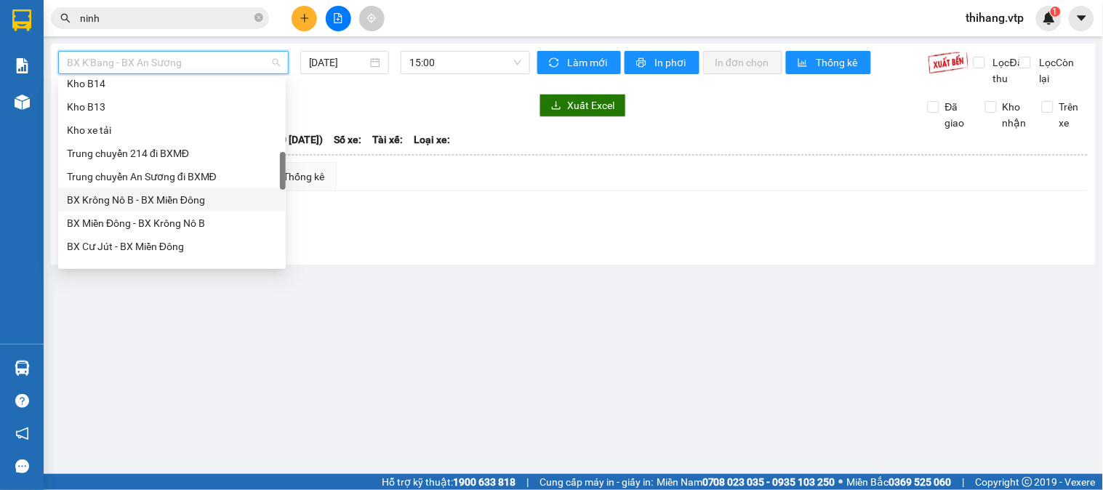
click at [117, 198] on div "BX Krông Nô B - BX Miền Đông" at bounding box center [172, 200] width 210 height 16
type input "[DATE]"
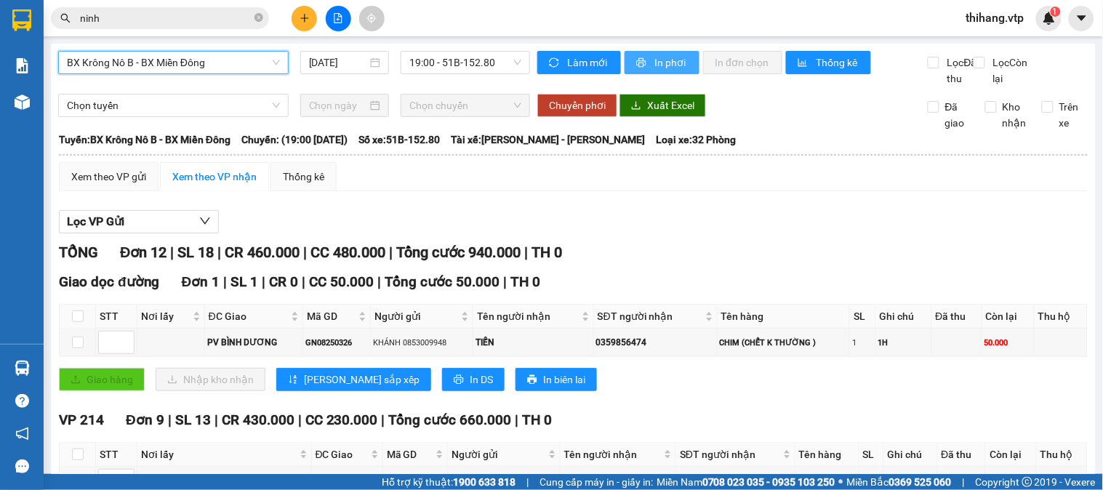
click at [637, 61] on icon "printer" at bounding box center [641, 62] width 9 height 9
click at [666, 63] on span "In phơi" at bounding box center [670, 63] width 33 height 16
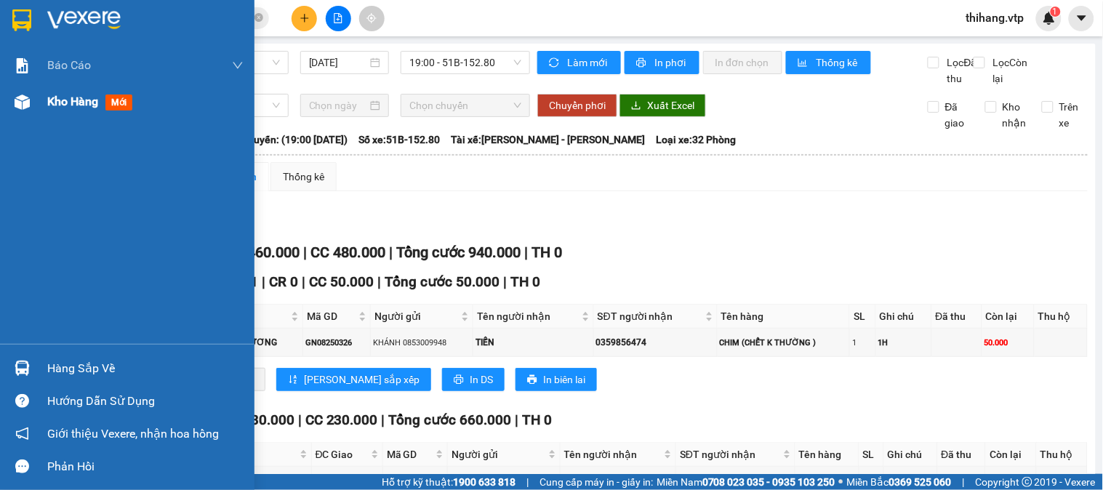
click at [53, 104] on span "Kho hàng" at bounding box center [72, 101] width 51 height 14
